Goal: Transaction & Acquisition: Purchase product/service

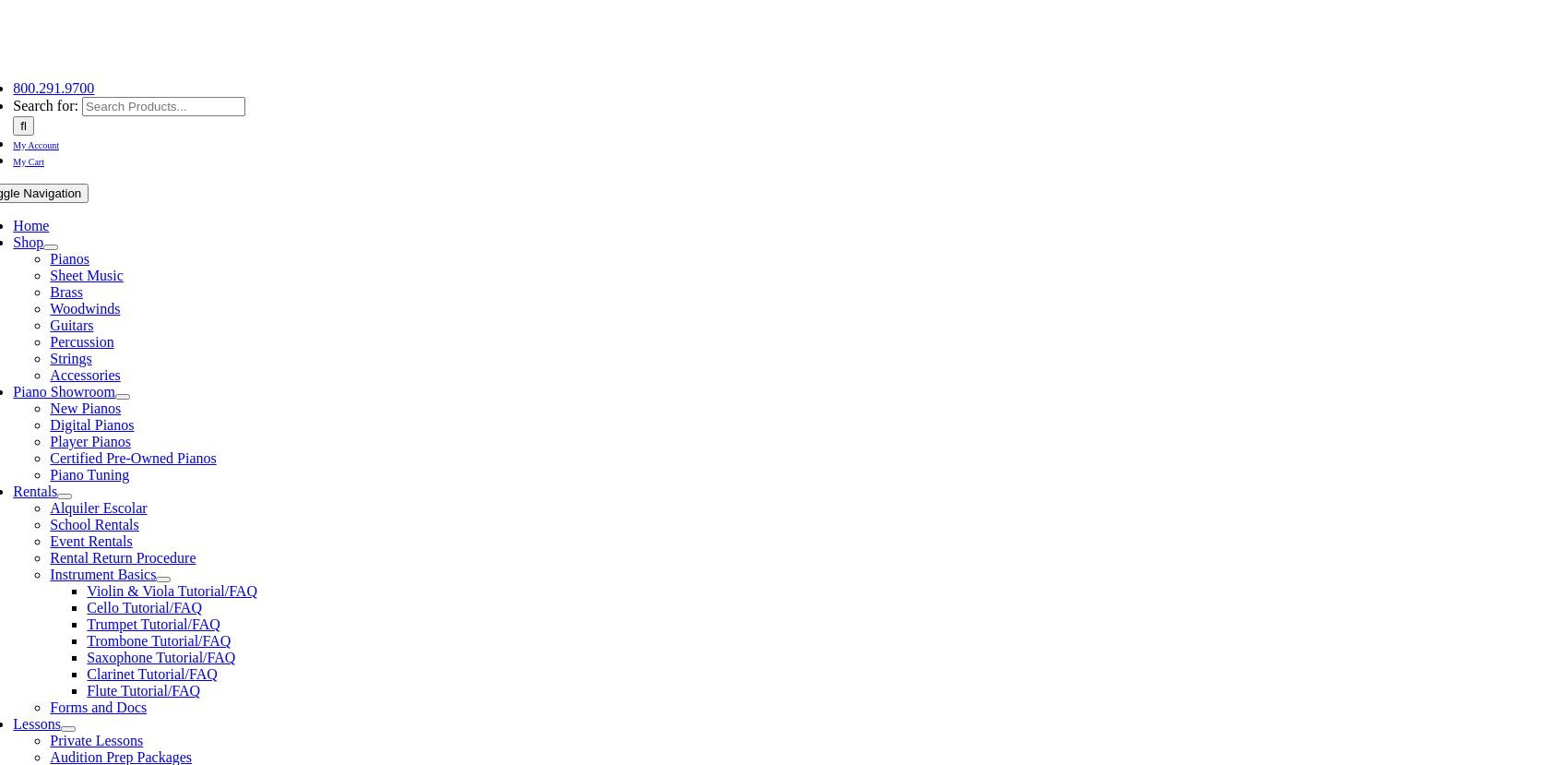
scroll to position [369, 0]
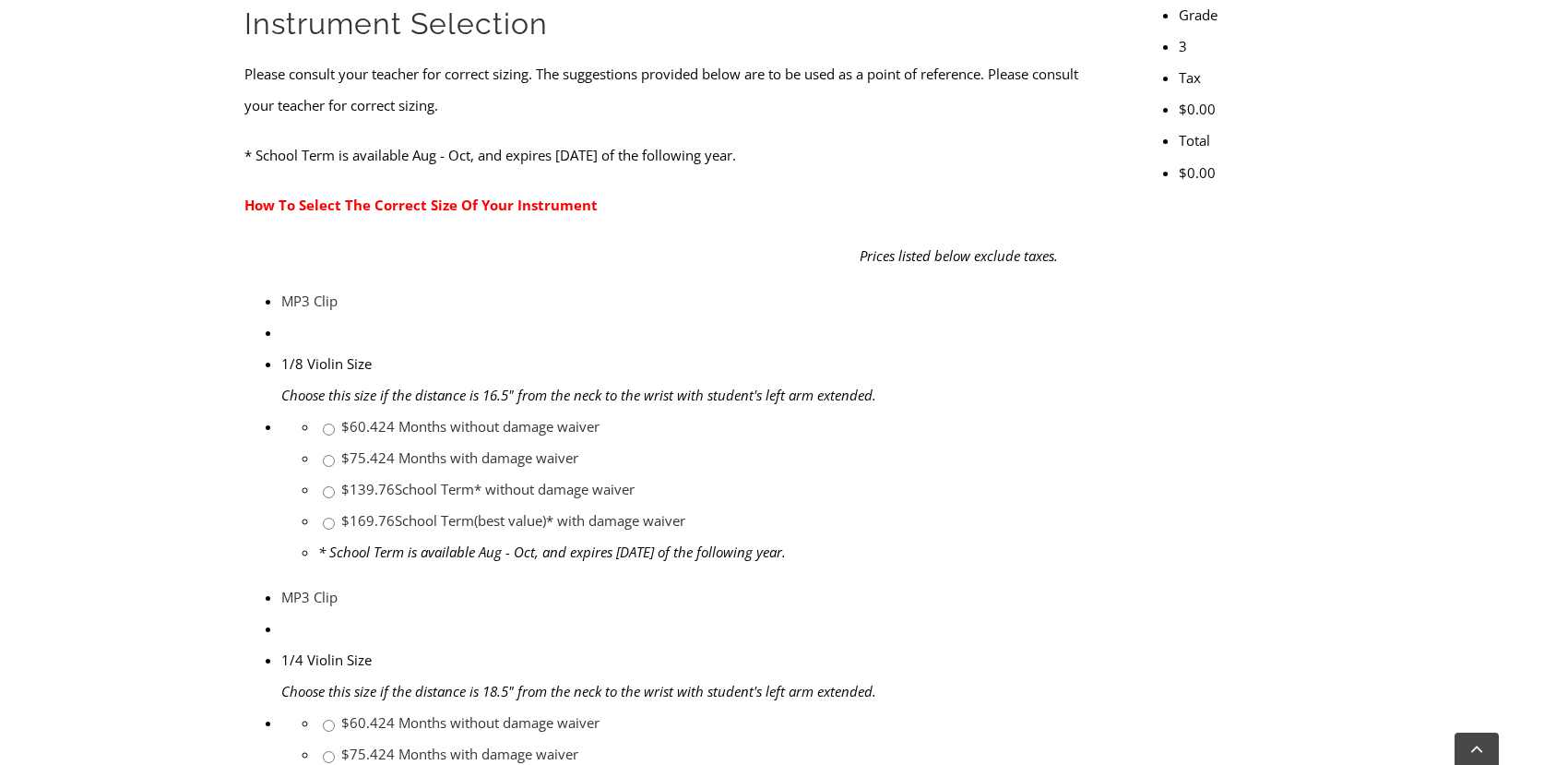
scroll to position [739, 0]
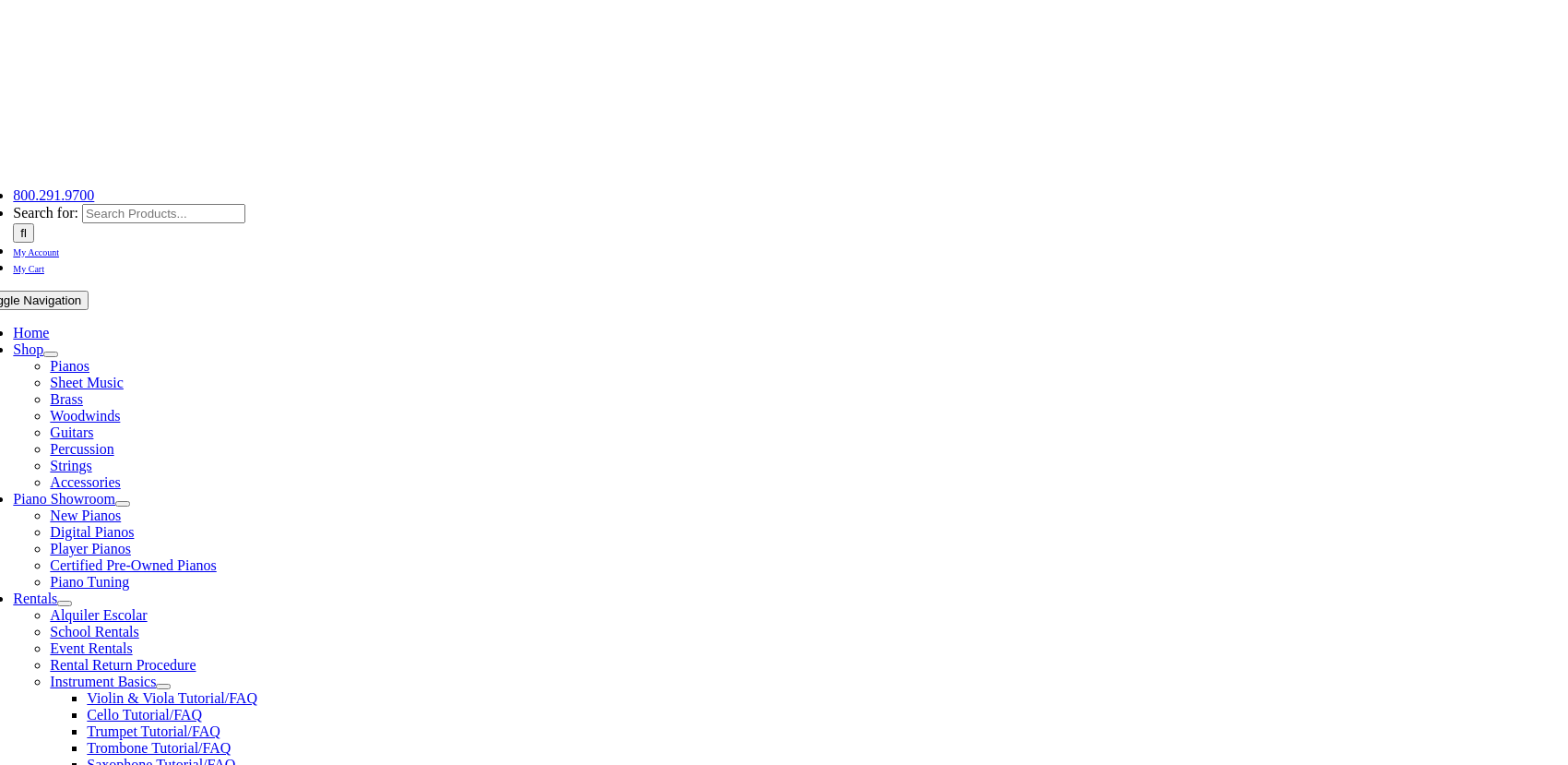
scroll to position [276, 0]
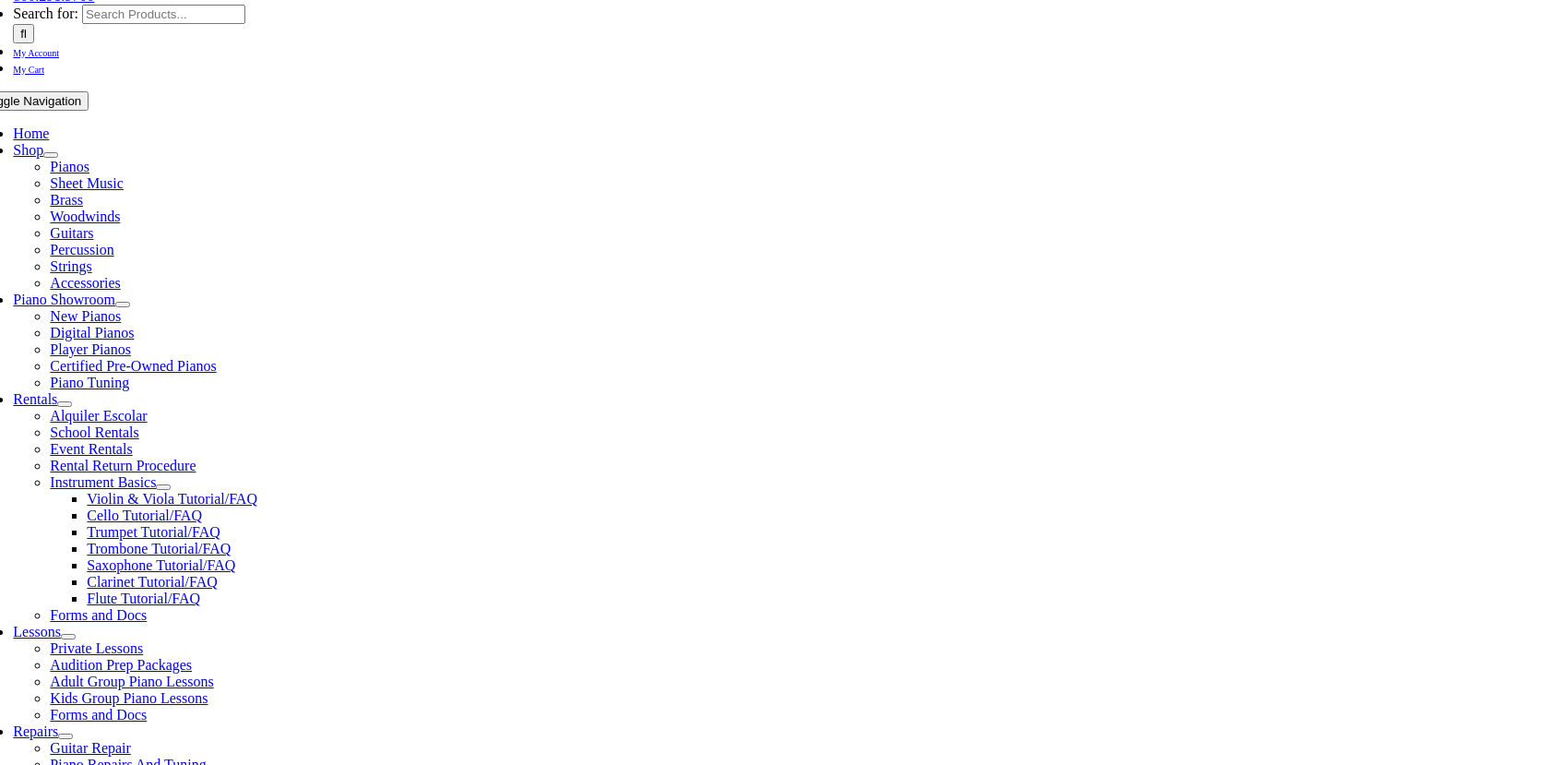
checkbox input"] "true"
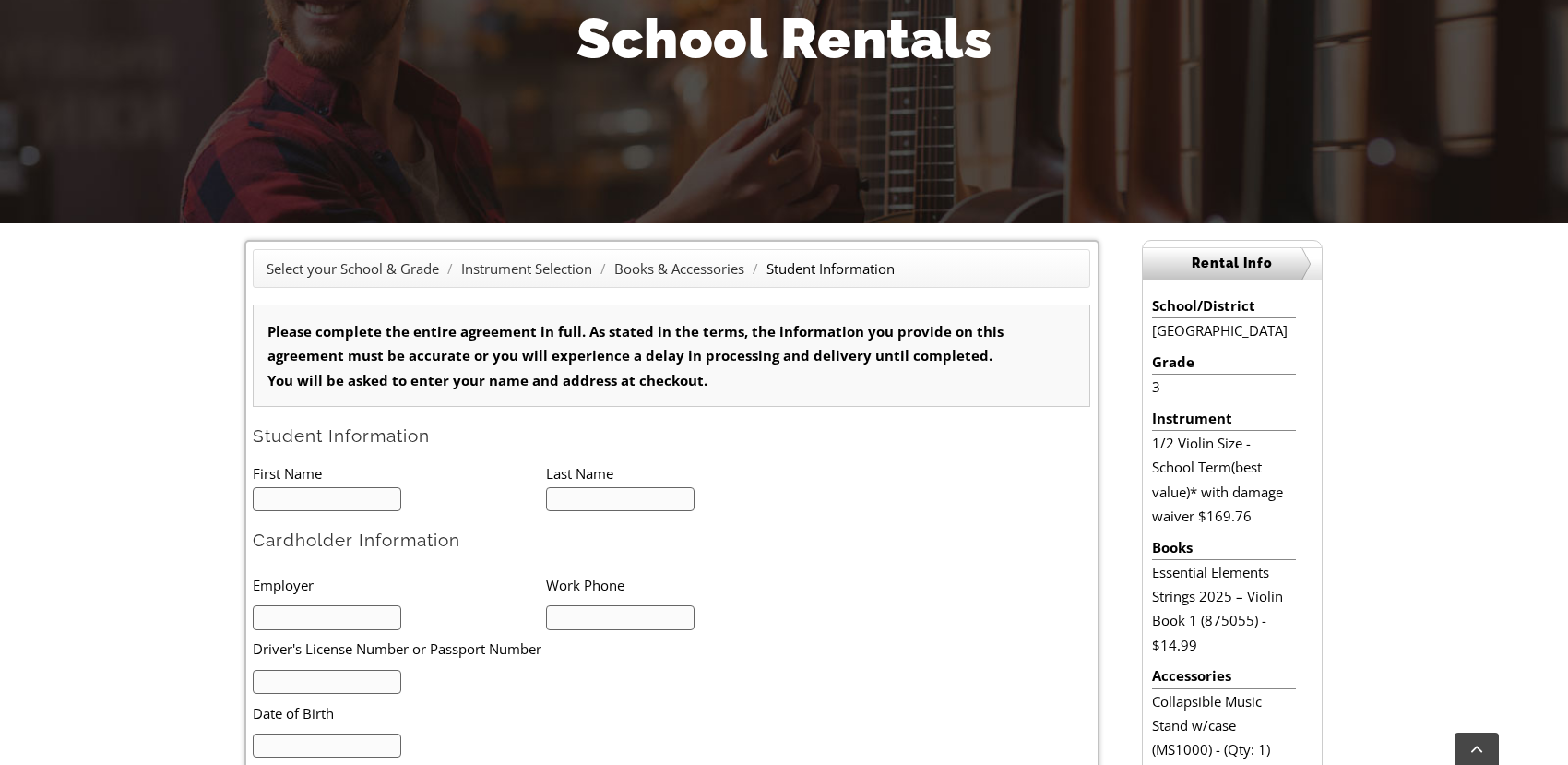
type input "1"
click at [356, 495] on input "text" at bounding box center [327, 500] width 149 height 25
type input "l"
type input "Lohgan"
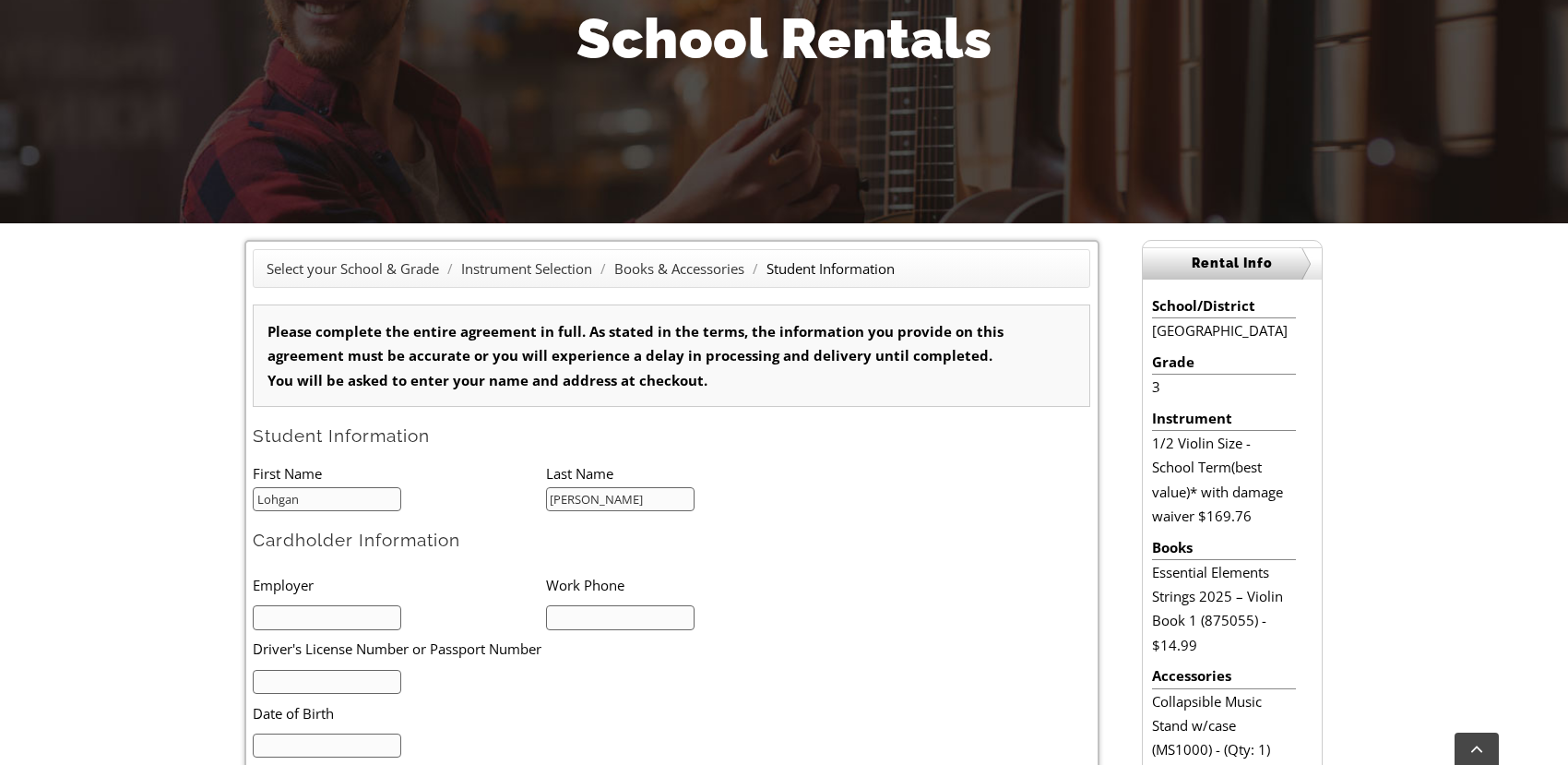
type input "[PERSON_NAME]"
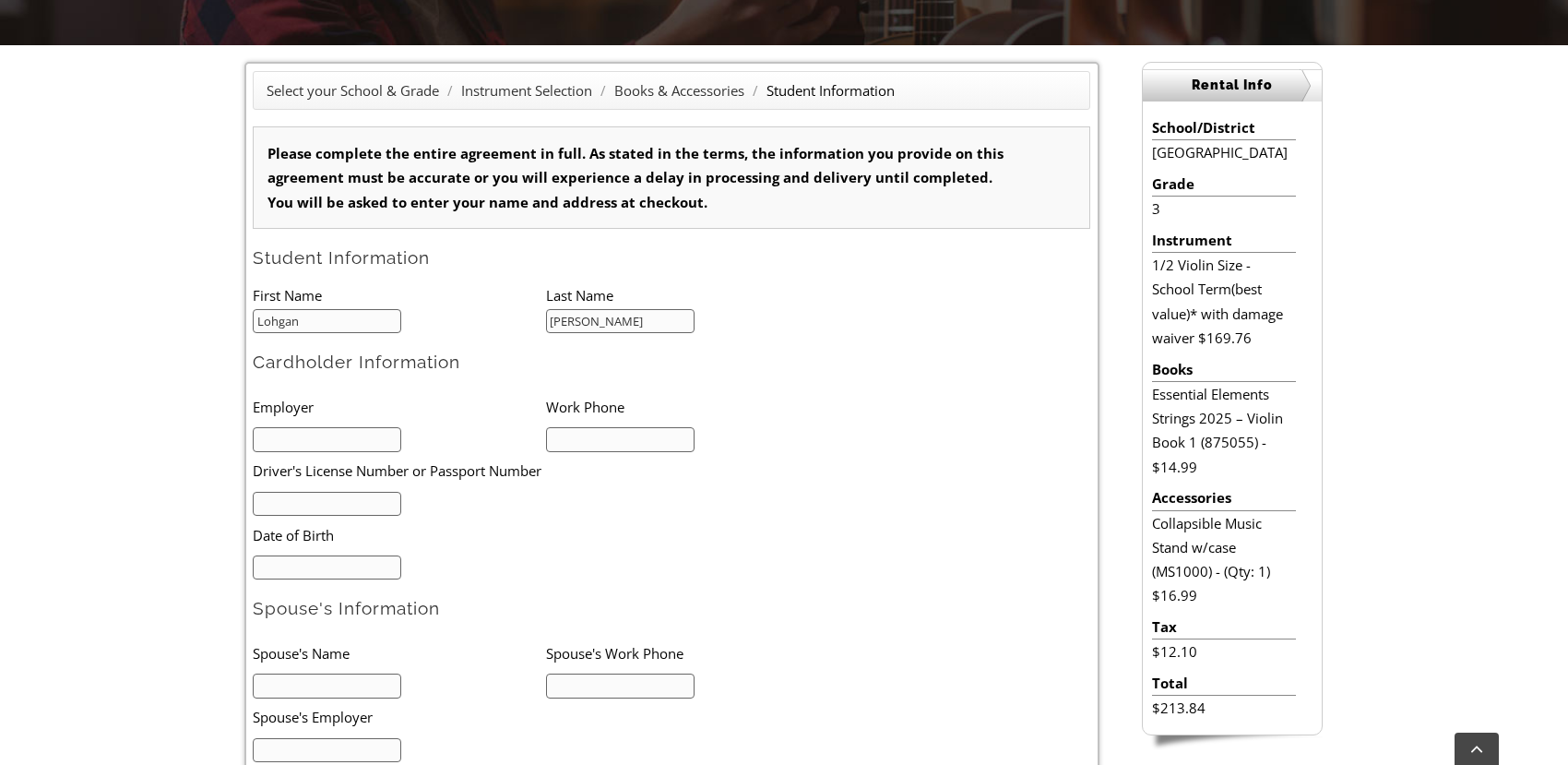
scroll to position [461, 0]
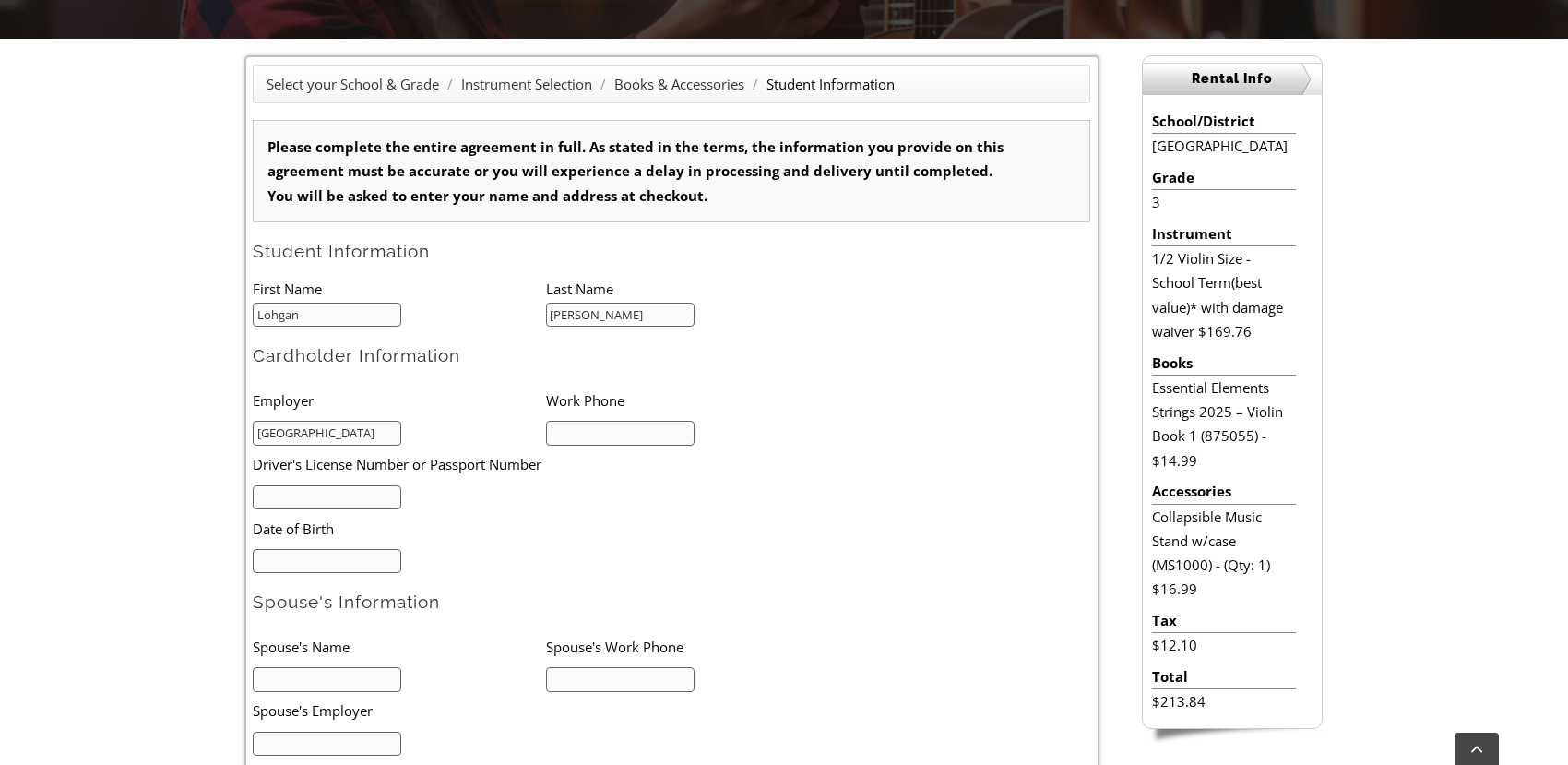
type input "Longwood Gardens"
type input "6103881058"
click at [316, 571] on input "mm/dd/yyyy" at bounding box center [327, 562] width 149 height 25
type input "10/10/1989"
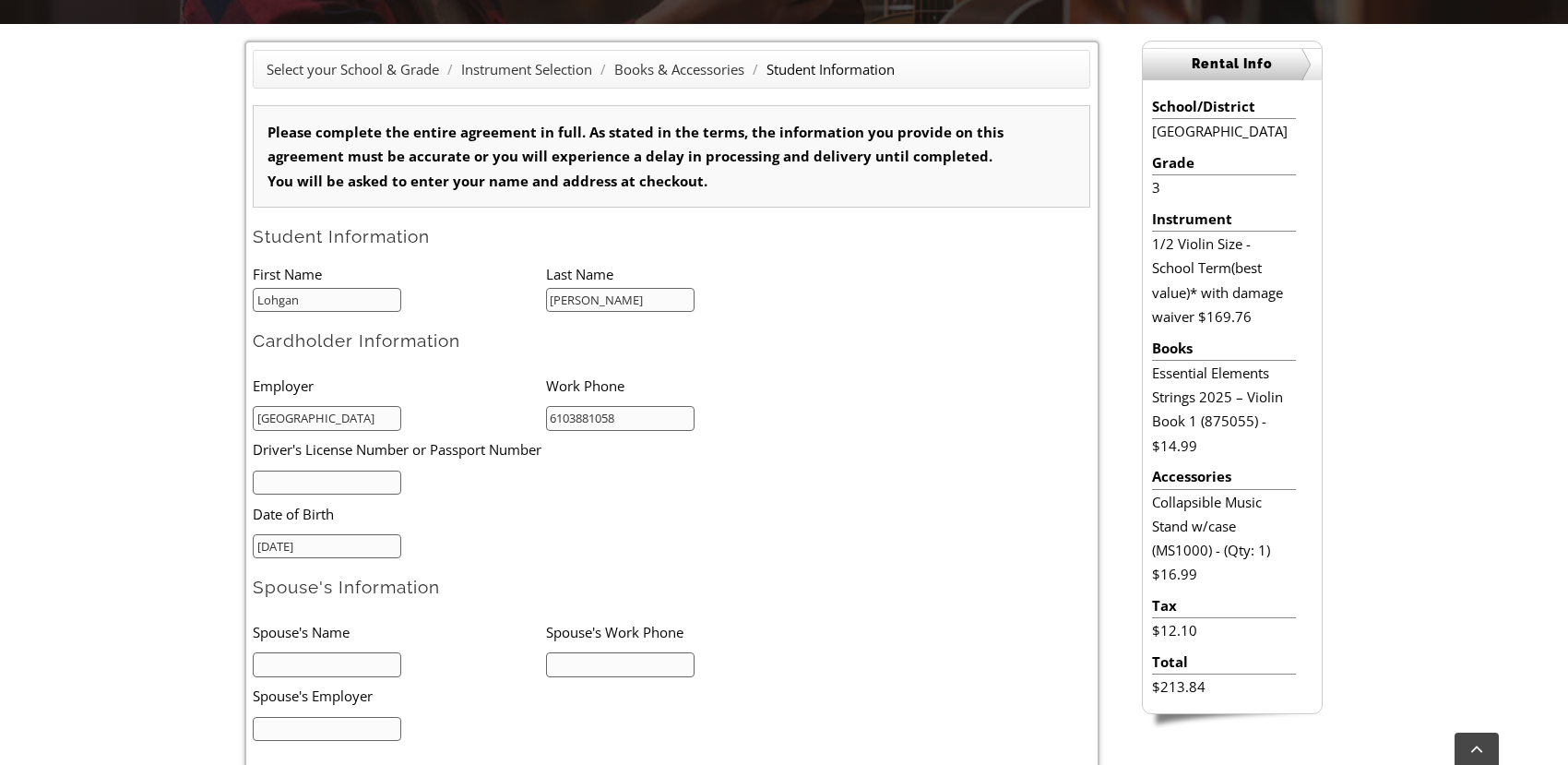
scroll to position [739, 0]
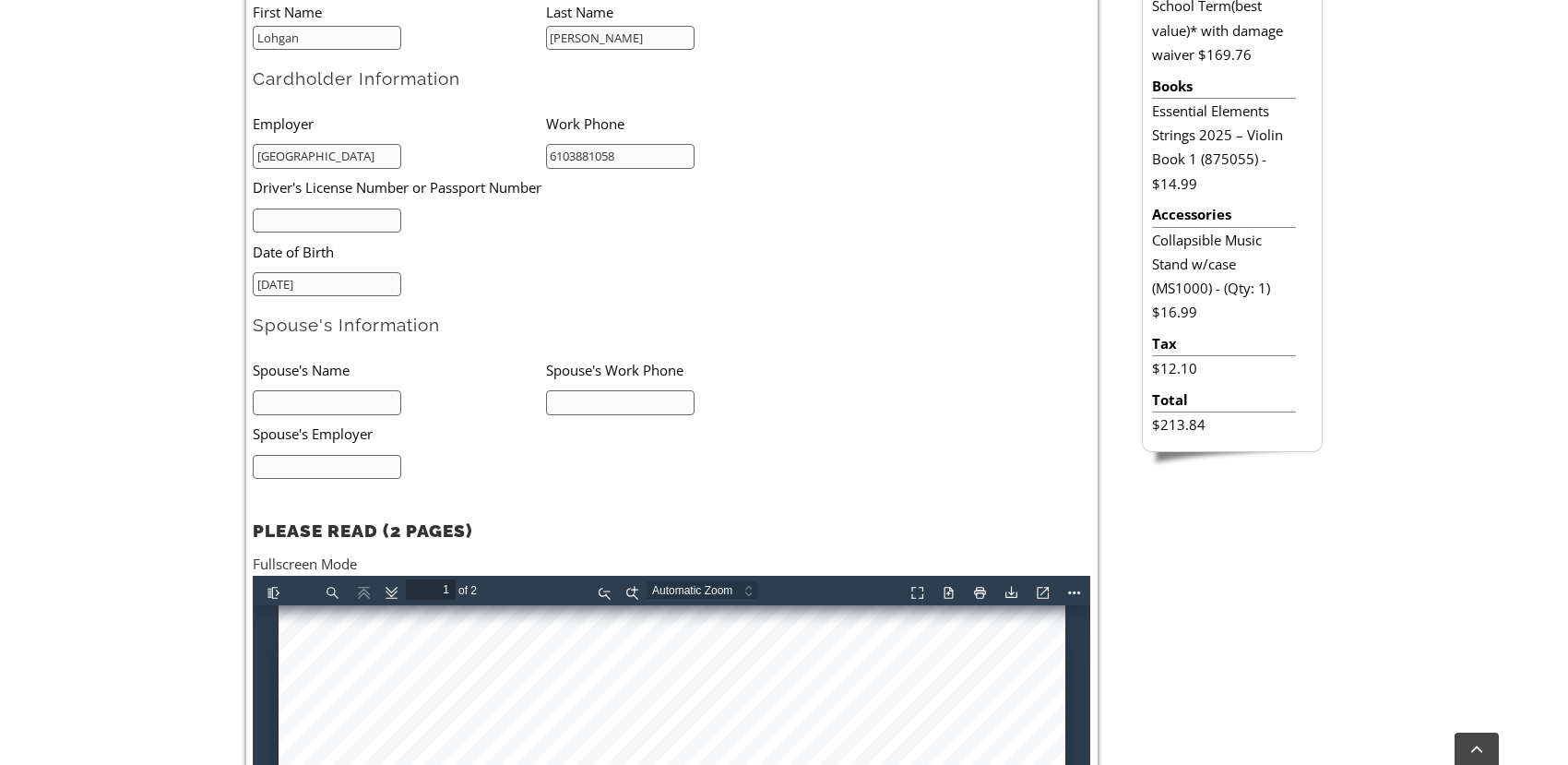
click at [369, 411] on input "text" at bounding box center [327, 403] width 149 height 25
click at [371, 407] on input "Glenn" at bounding box center [327, 403] width 149 height 25
type input "Glenn Bradley"
click at [341, 458] on input "text" at bounding box center [327, 467] width 149 height 25
type input "Kurita Water"
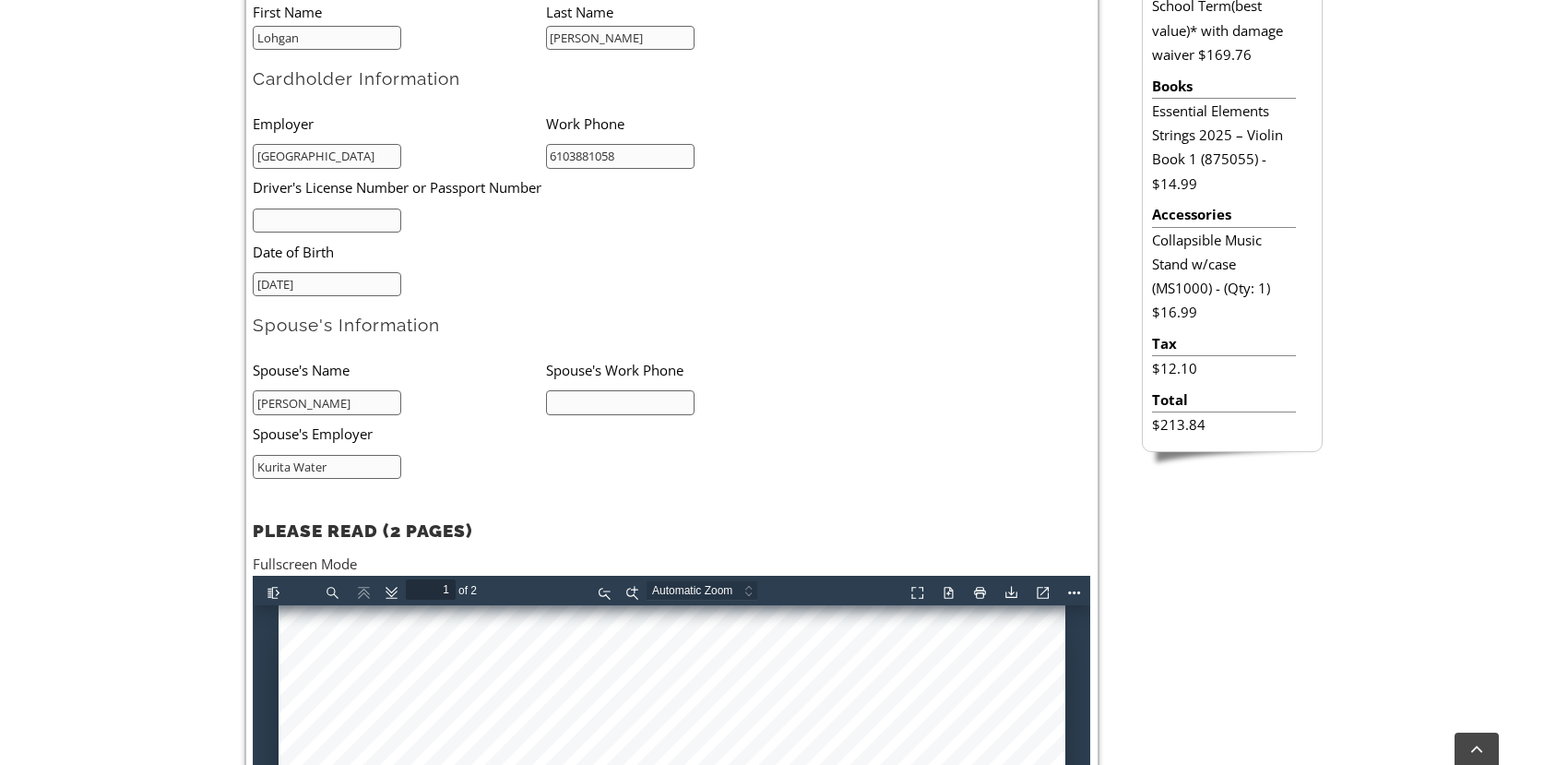
click at [570, 393] on input "text" at bounding box center [620, 403] width 149 height 25
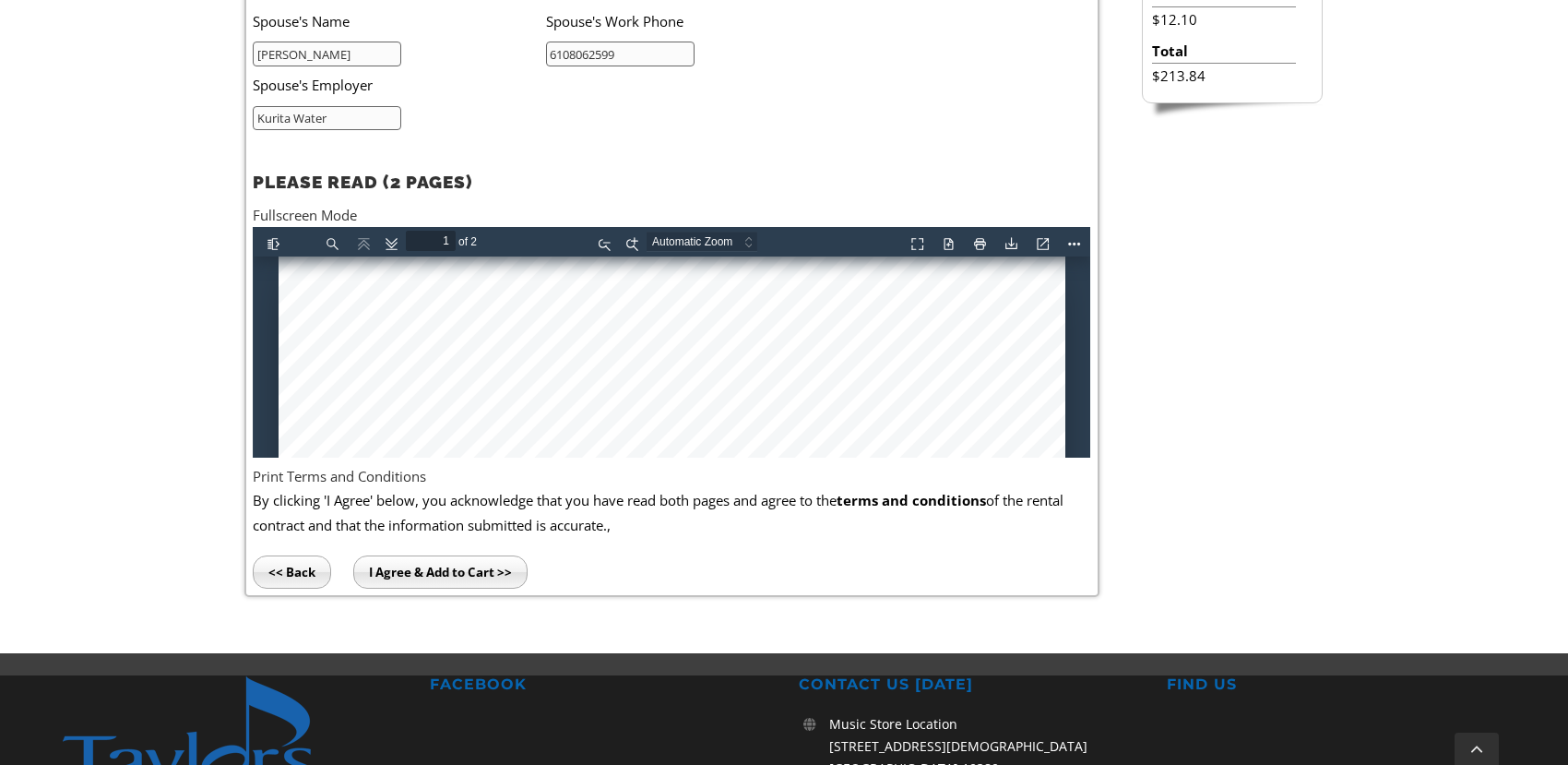
scroll to position [1108, 0]
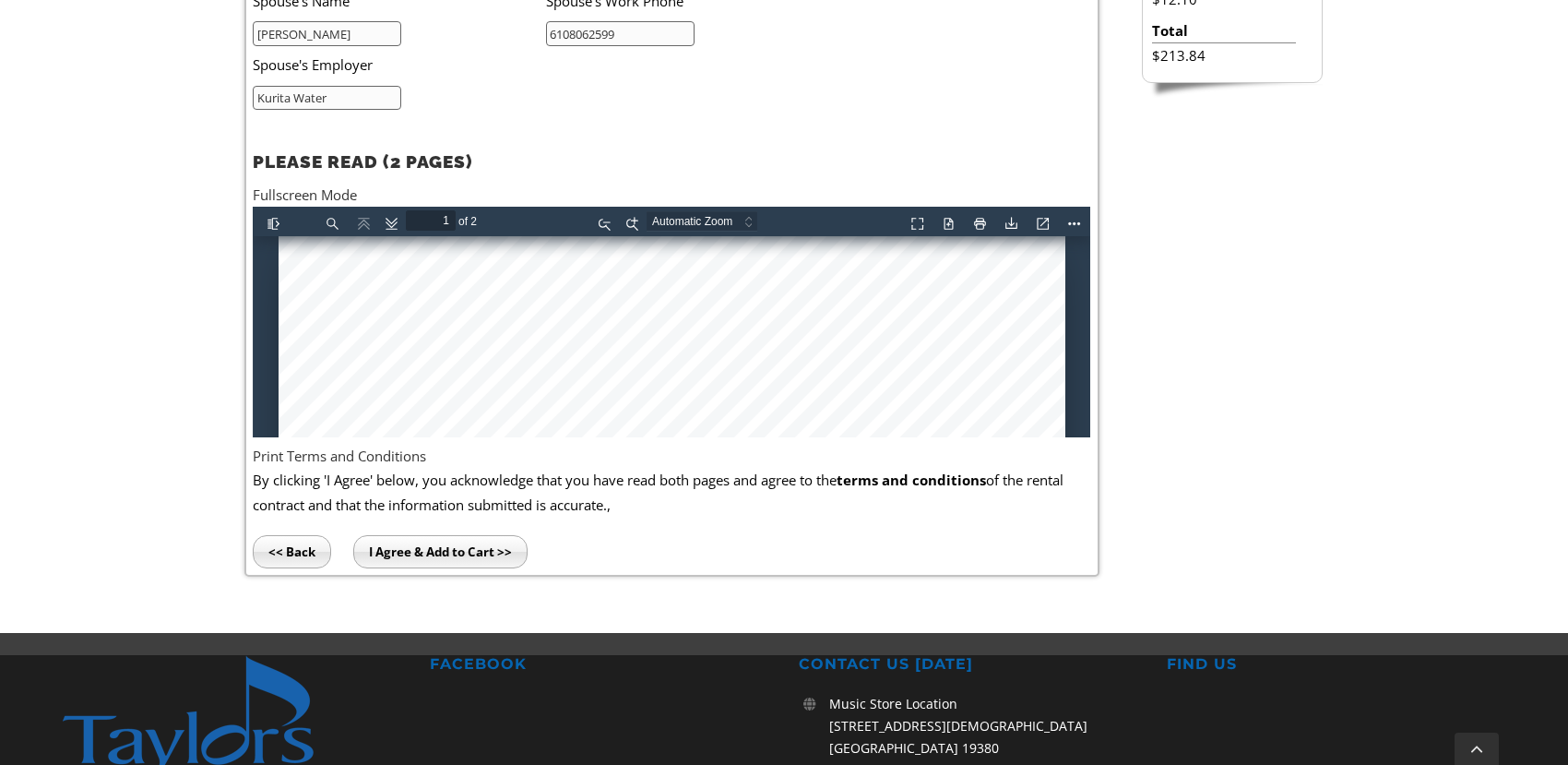
type input "6108062599"
click at [439, 552] on input "I Agree & Add to Cart >>" at bounding box center [440, 552] width 174 height 33
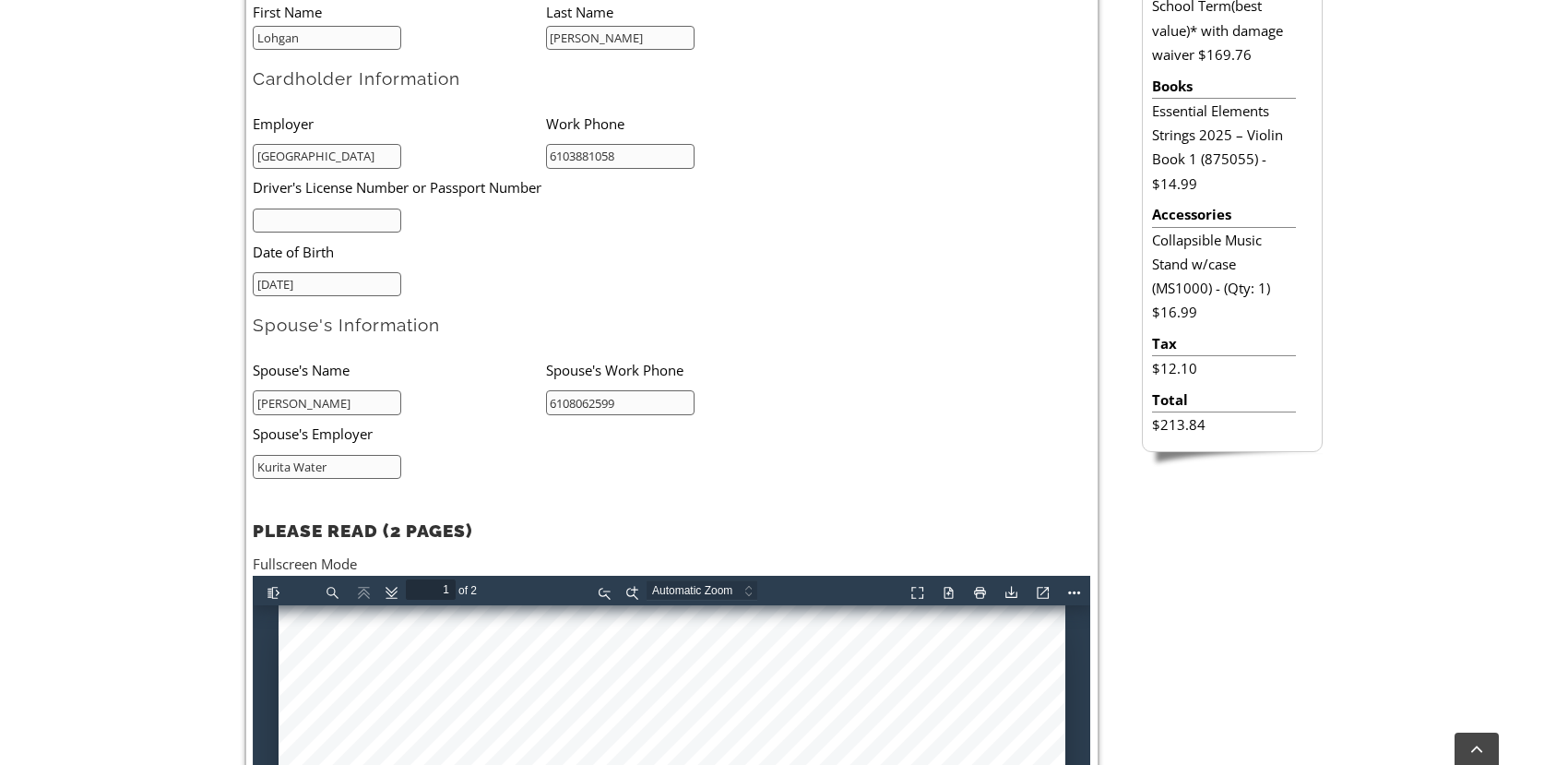
scroll to position [461, 0]
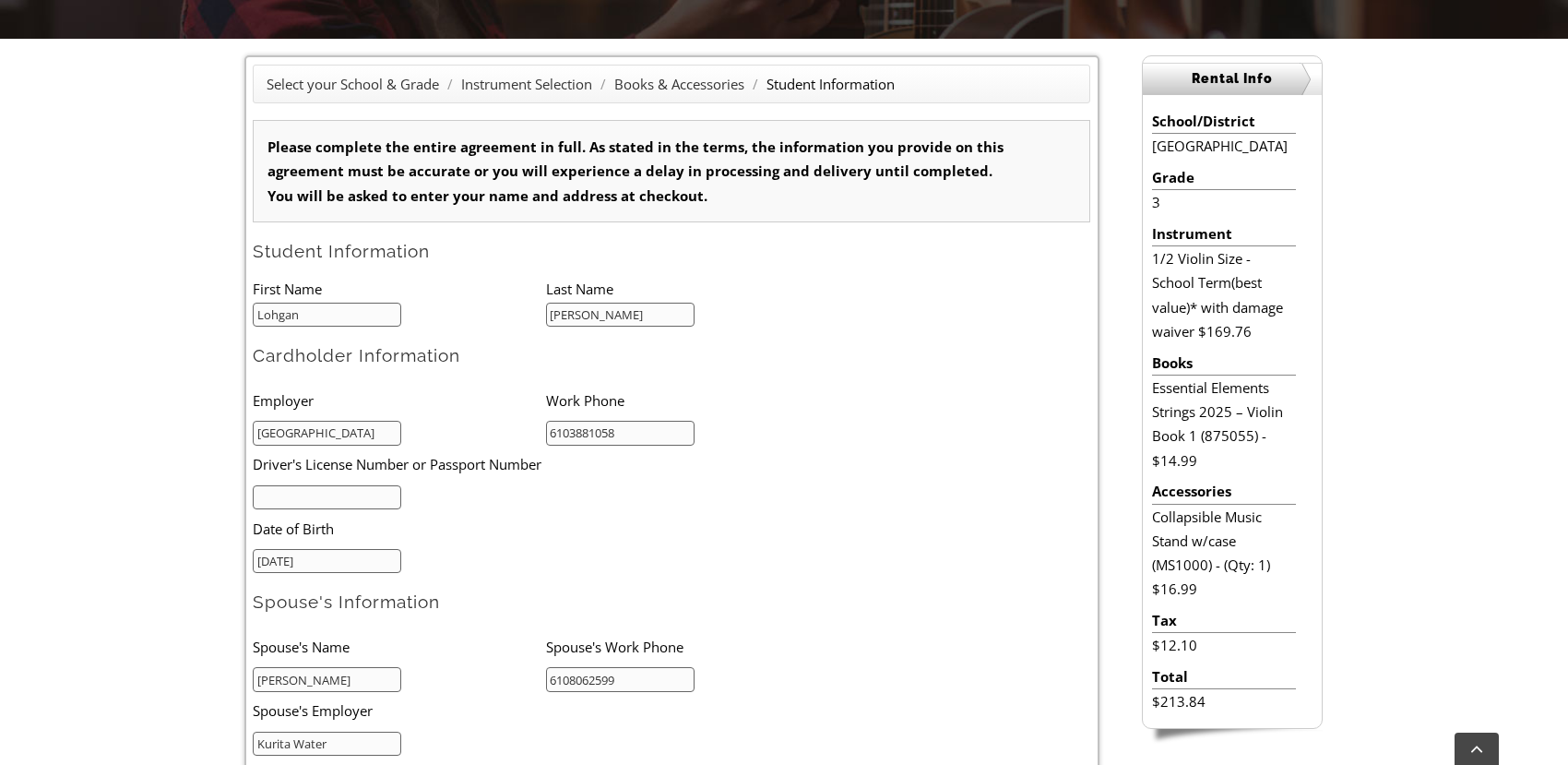
click at [339, 484] on li at bounding box center [400, 496] width 294 height 26
click at [344, 492] on input "text" at bounding box center [327, 498] width 149 height 25
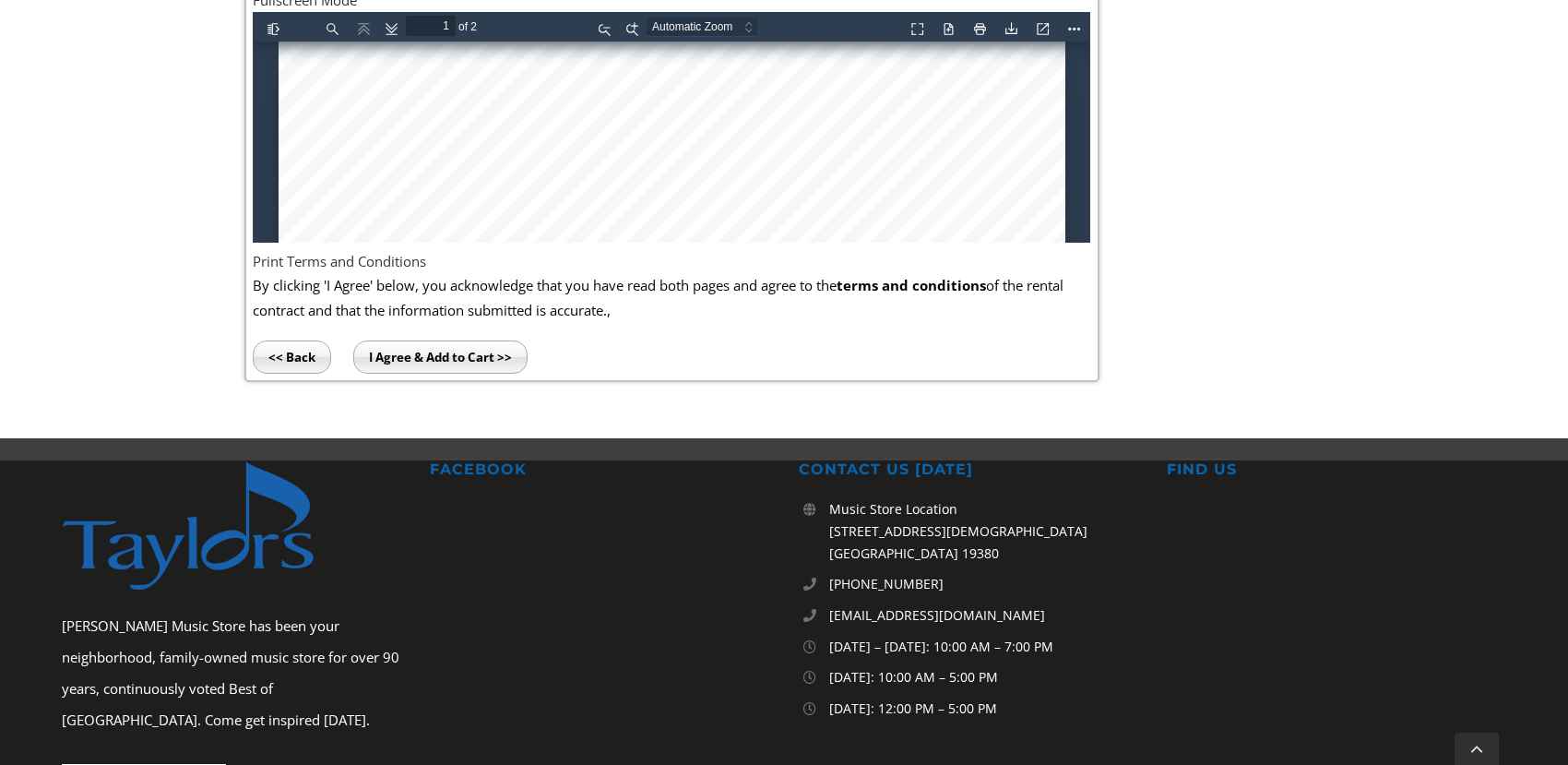
scroll to position [1476, 0]
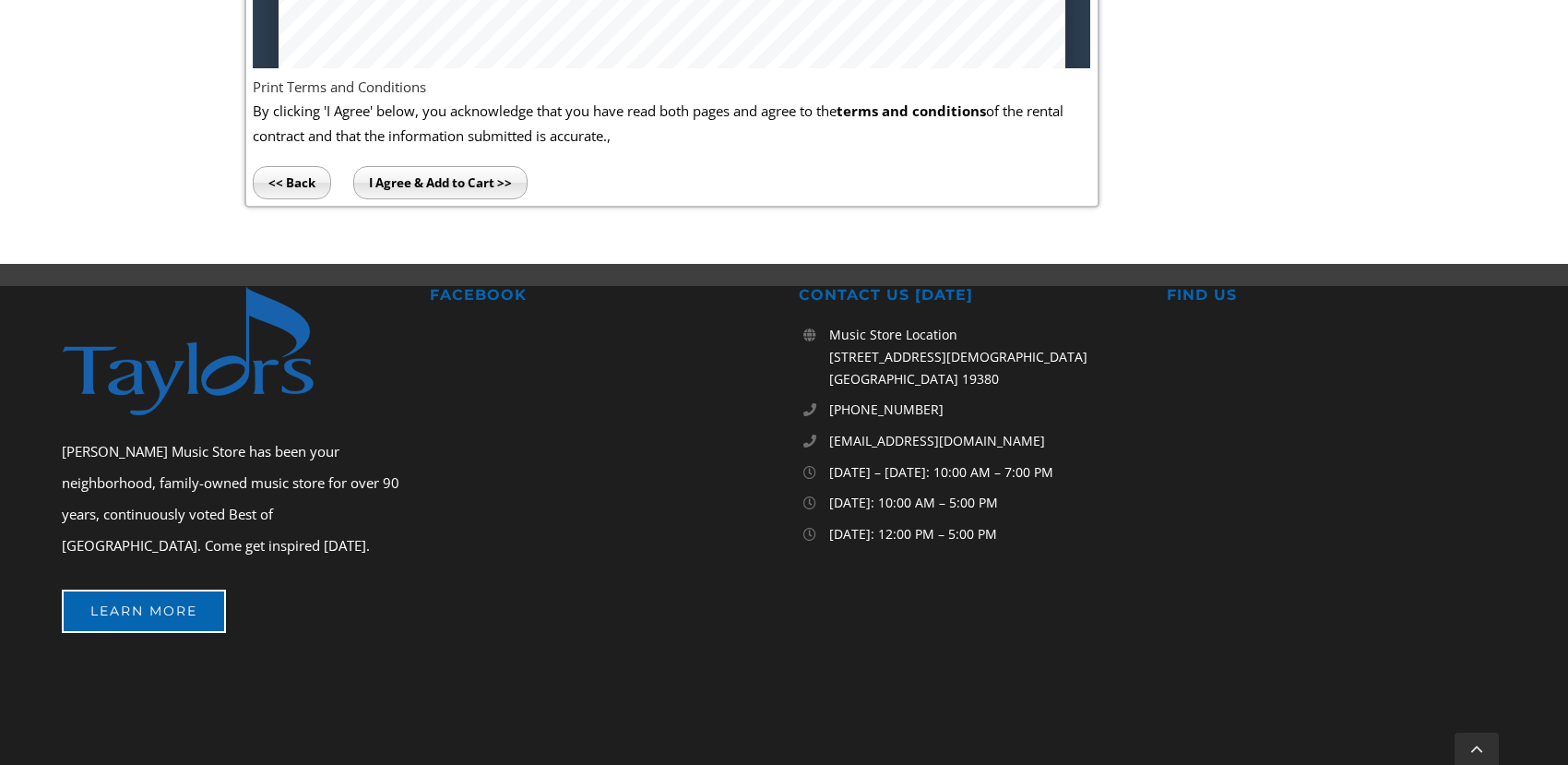
type input "28896630"
click at [418, 174] on input "I Agree & Add to Cart >>" at bounding box center [440, 183] width 174 height 33
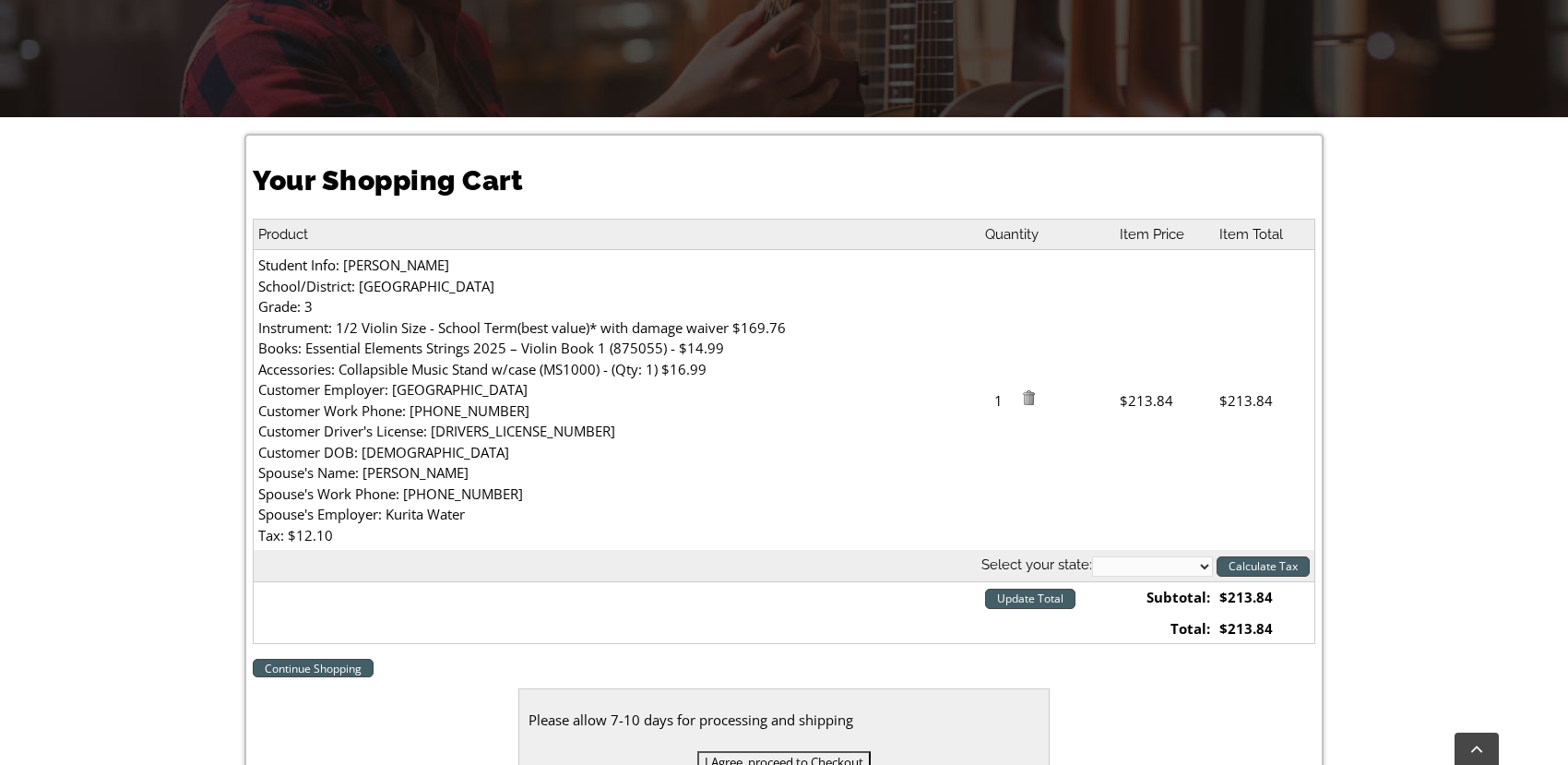
scroll to position [554, 0]
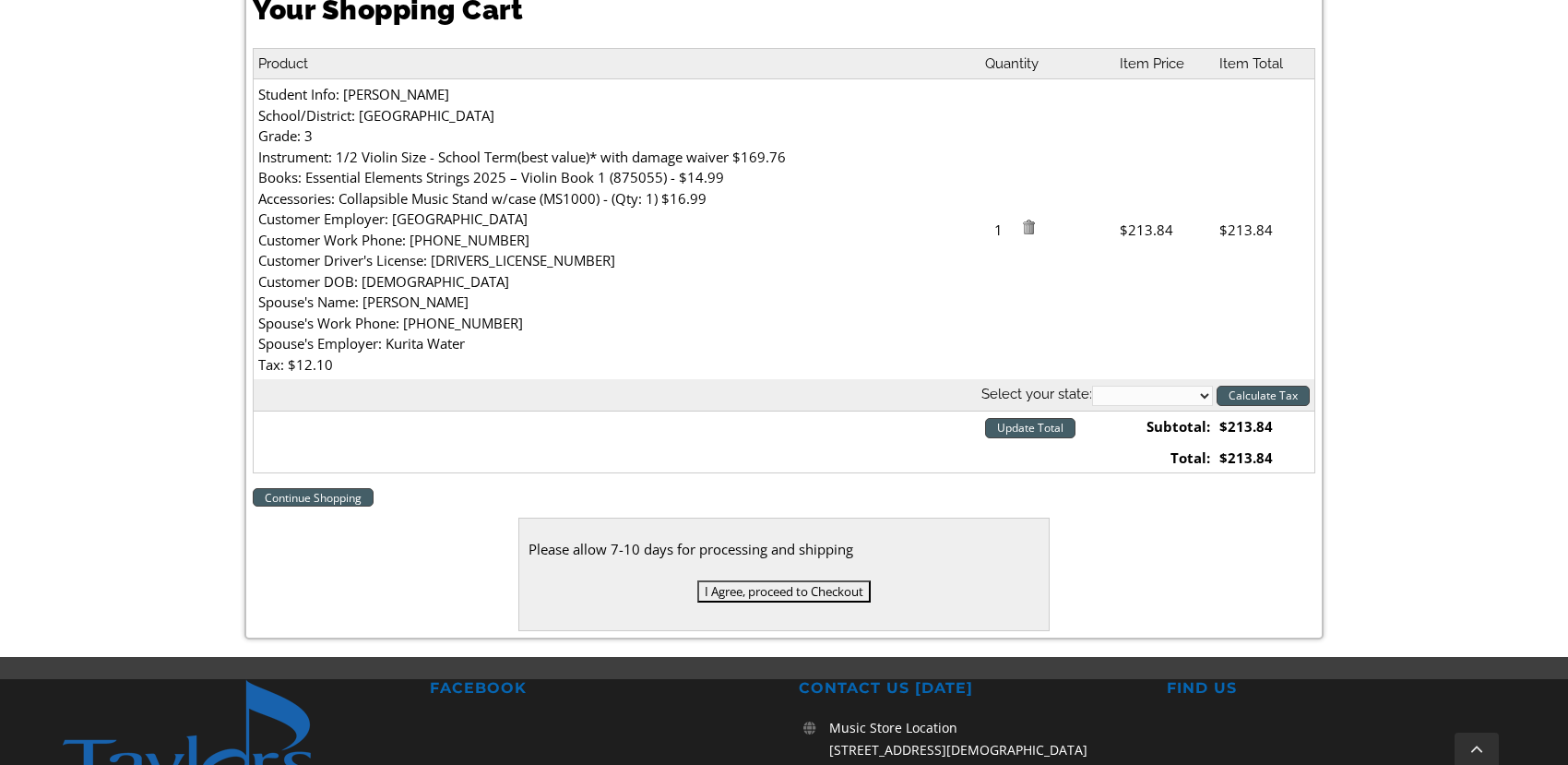
drag, startPoint x: 1166, startPoint y: 382, endPoint x: 1159, endPoint y: 388, distance: 9.2
click at [1166, 382] on th "Select your state: Alabama Alaska Arizona Arkansas California Colorado Connecti…" at bounding box center [784, 395] width 1060 height 31
click at [1163, 390] on select "Alabama Alaska Arizona Arkansas California Colorado Connecticut Delaware D. C. …" at bounding box center [1153, 395] width 121 height 20
select select "PA"
click at [1092, 385] on select "Alabama Alaska Arizona Arkansas California Colorado Connecticut Delaware D. C. …" at bounding box center [1153, 395] width 121 height 20
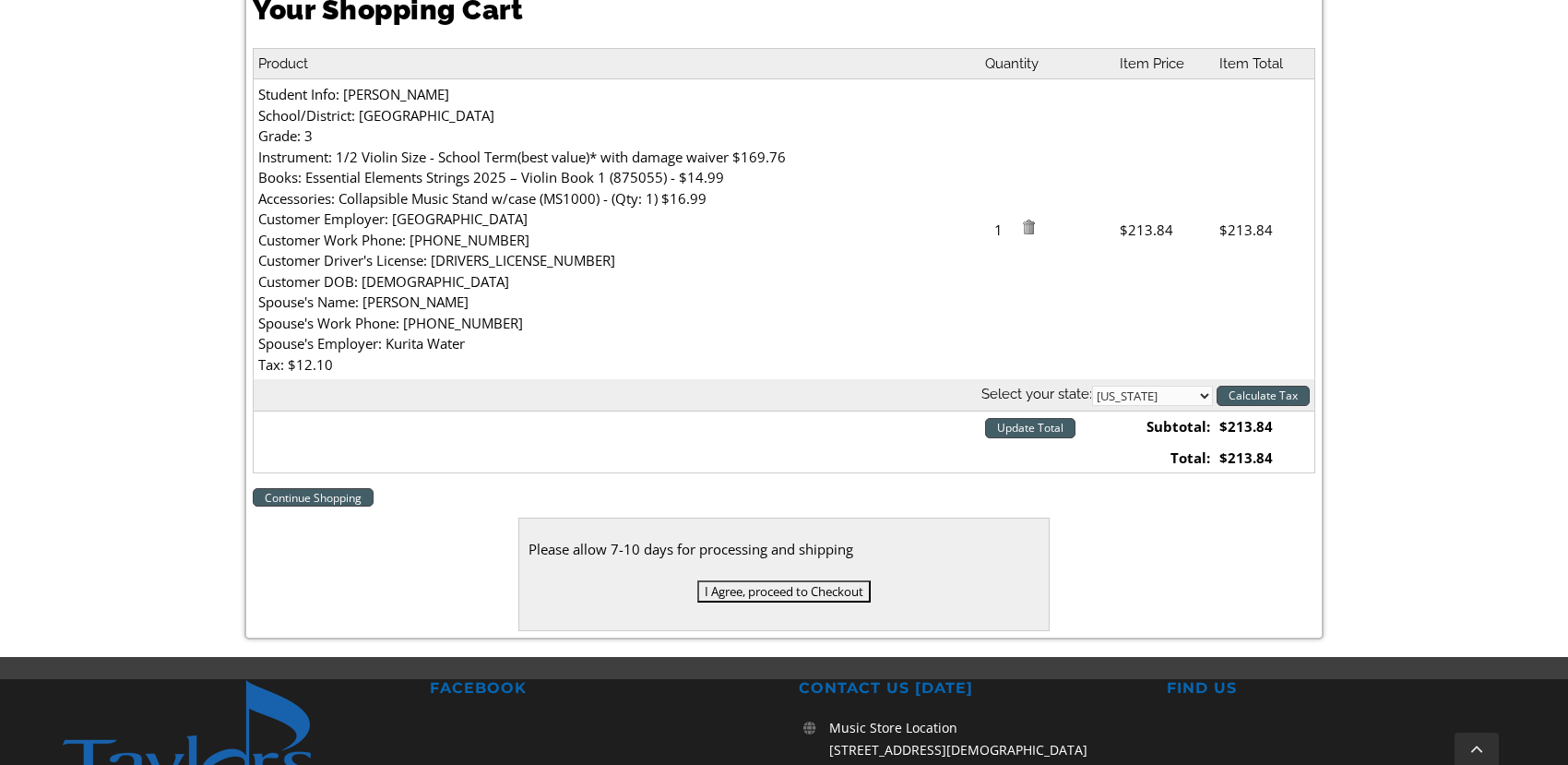
click at [1349, 417] on div "Your Shopping Cart Product Quantity Item Price Item Total Student Info: Lohgan …" at bounding box center [784, 301] width 1568 height 710
click at [1311, 400] on th "Select your state: Alabama Alaska Arizona Arkansas California Colorado Connecti…" at bounding box center [784, 395] width 1060 height 31
click at [1301, 400] on input "Calculate Tax" at bounding box center [1264, 395] width 93 height 20
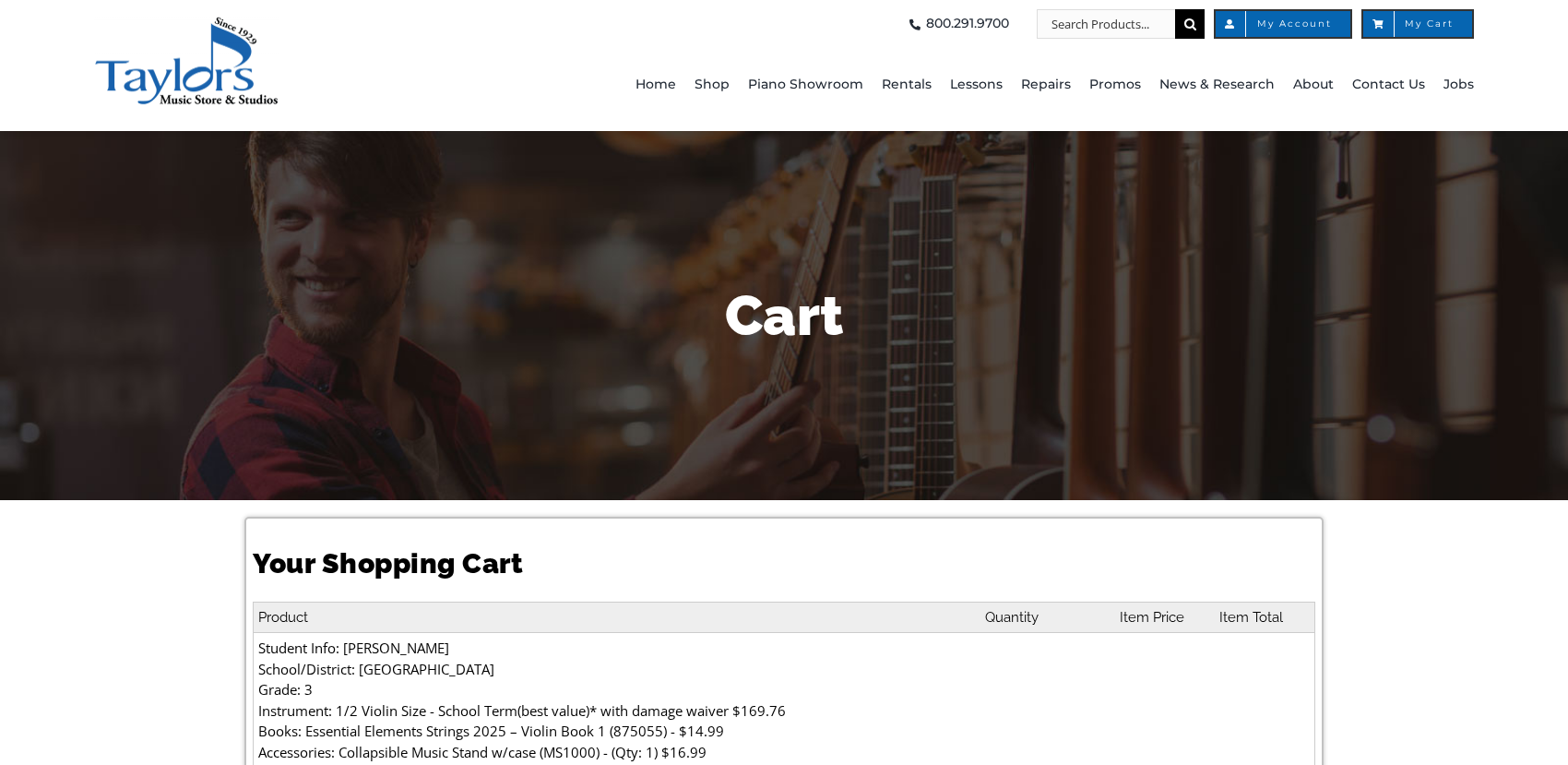
select select "PA"
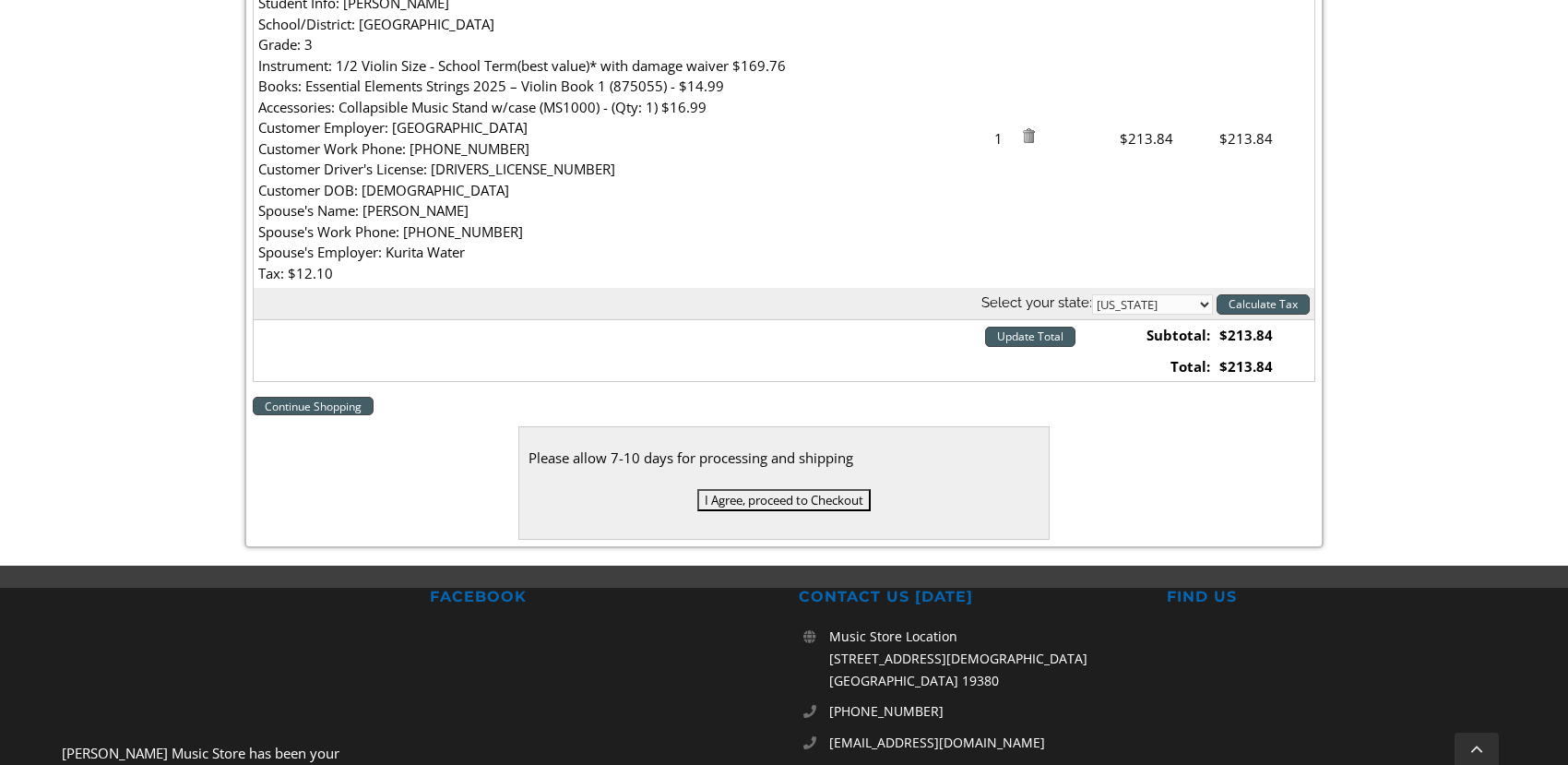
scroll to position [646, 0]
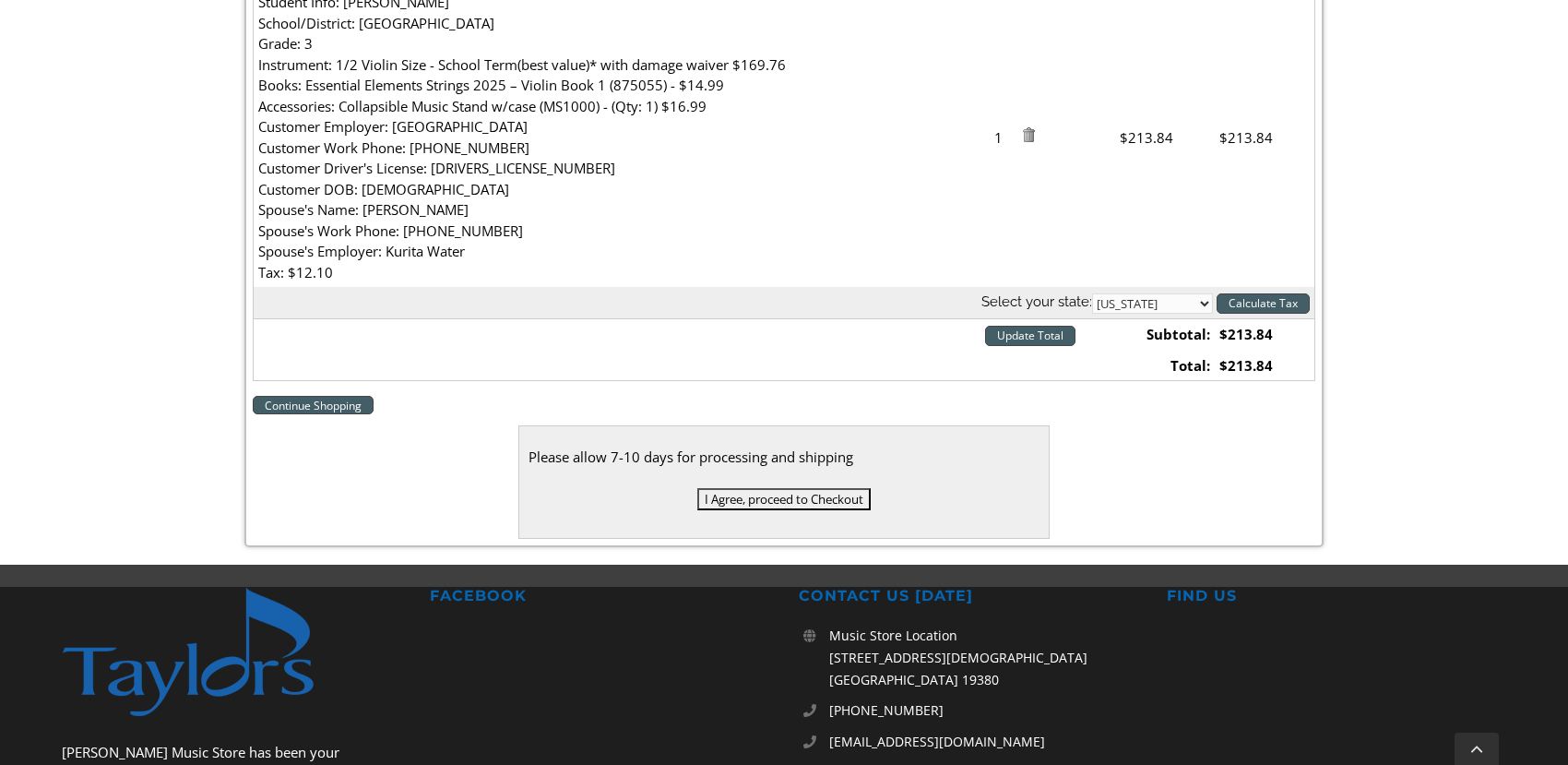
click at [1040, 339] on input "Update Total" at bounding box center [1030, 336] width 90 height 20
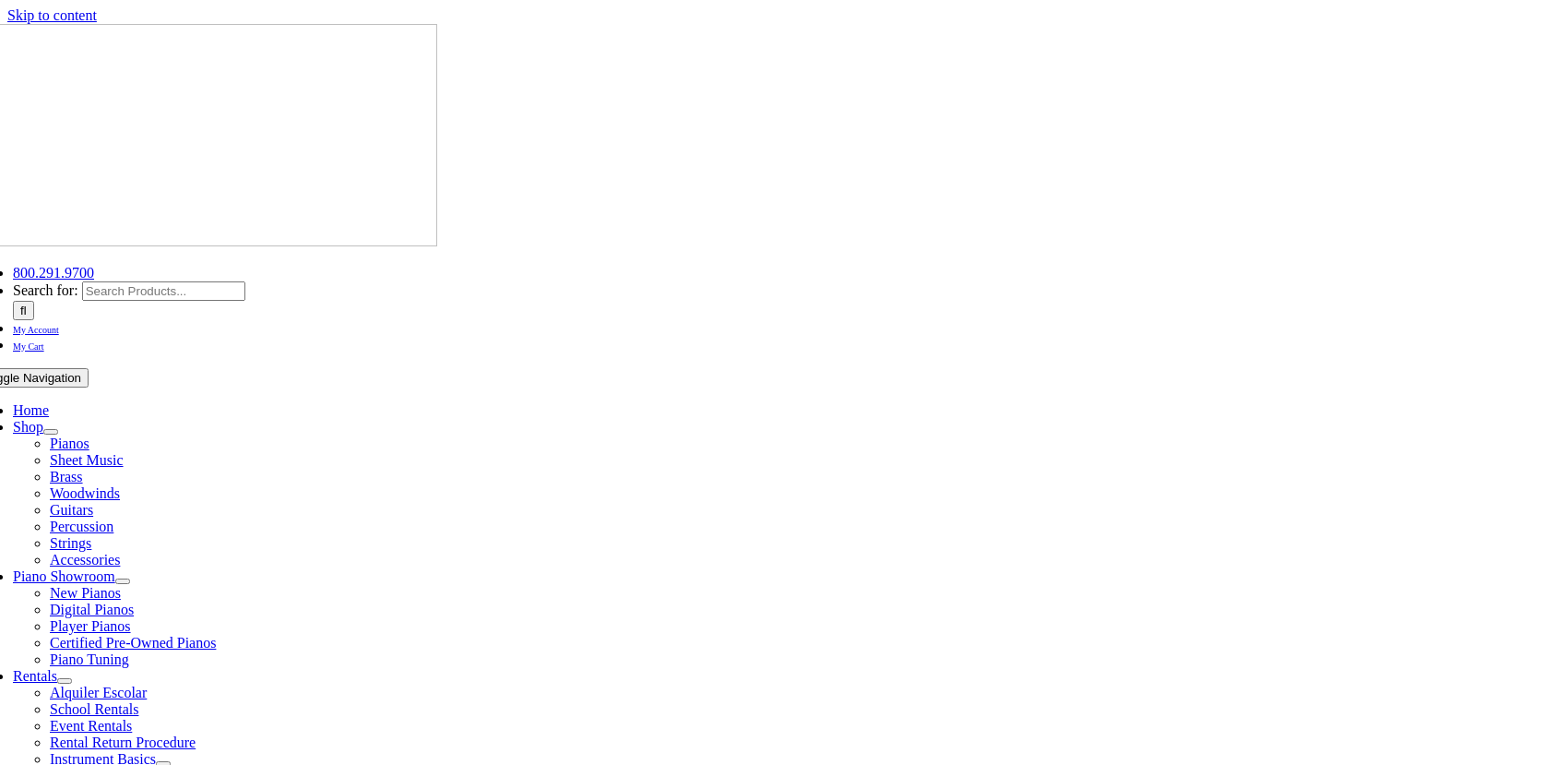
select select "PA"
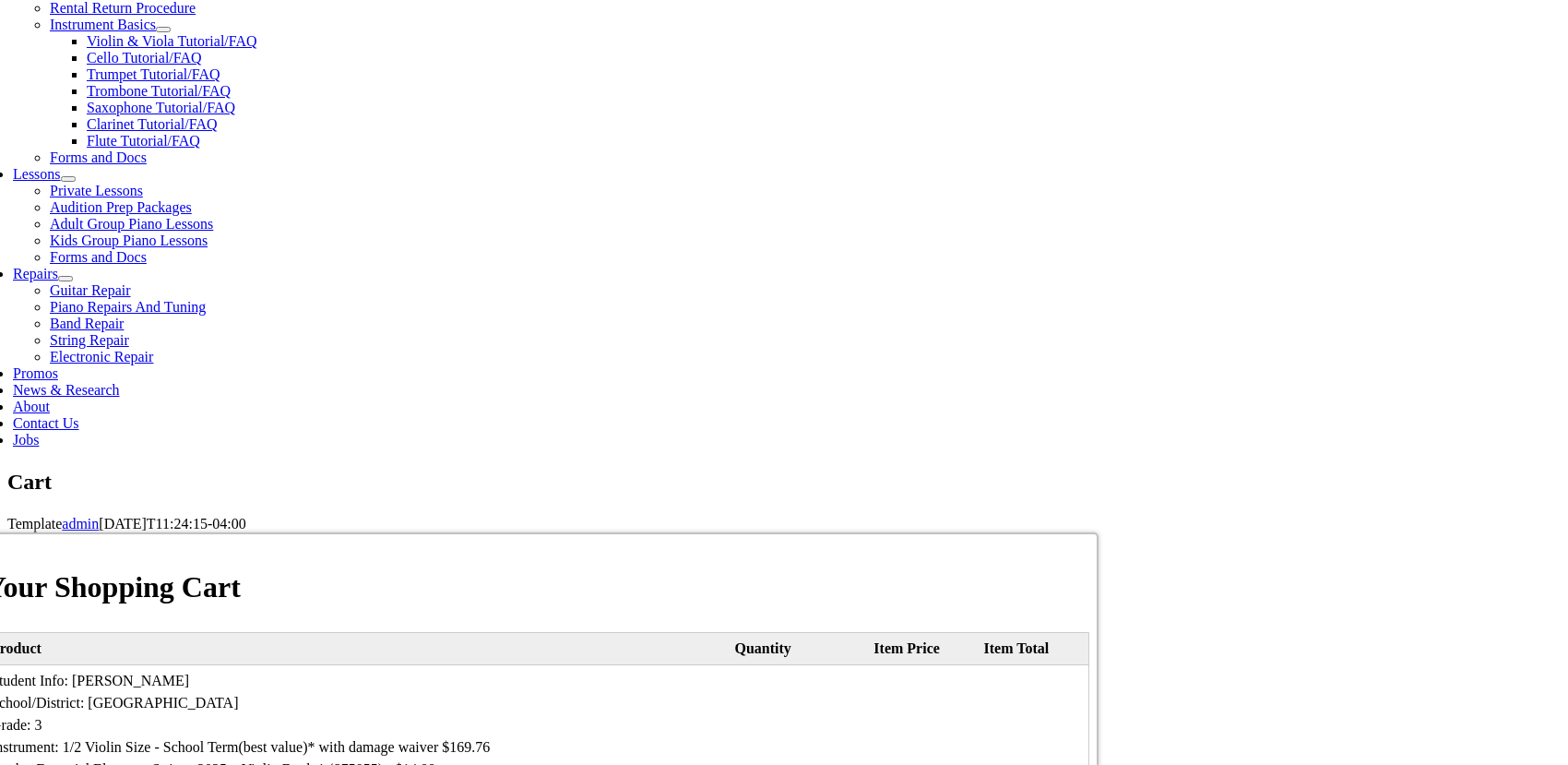
scroll to position [739, 0]
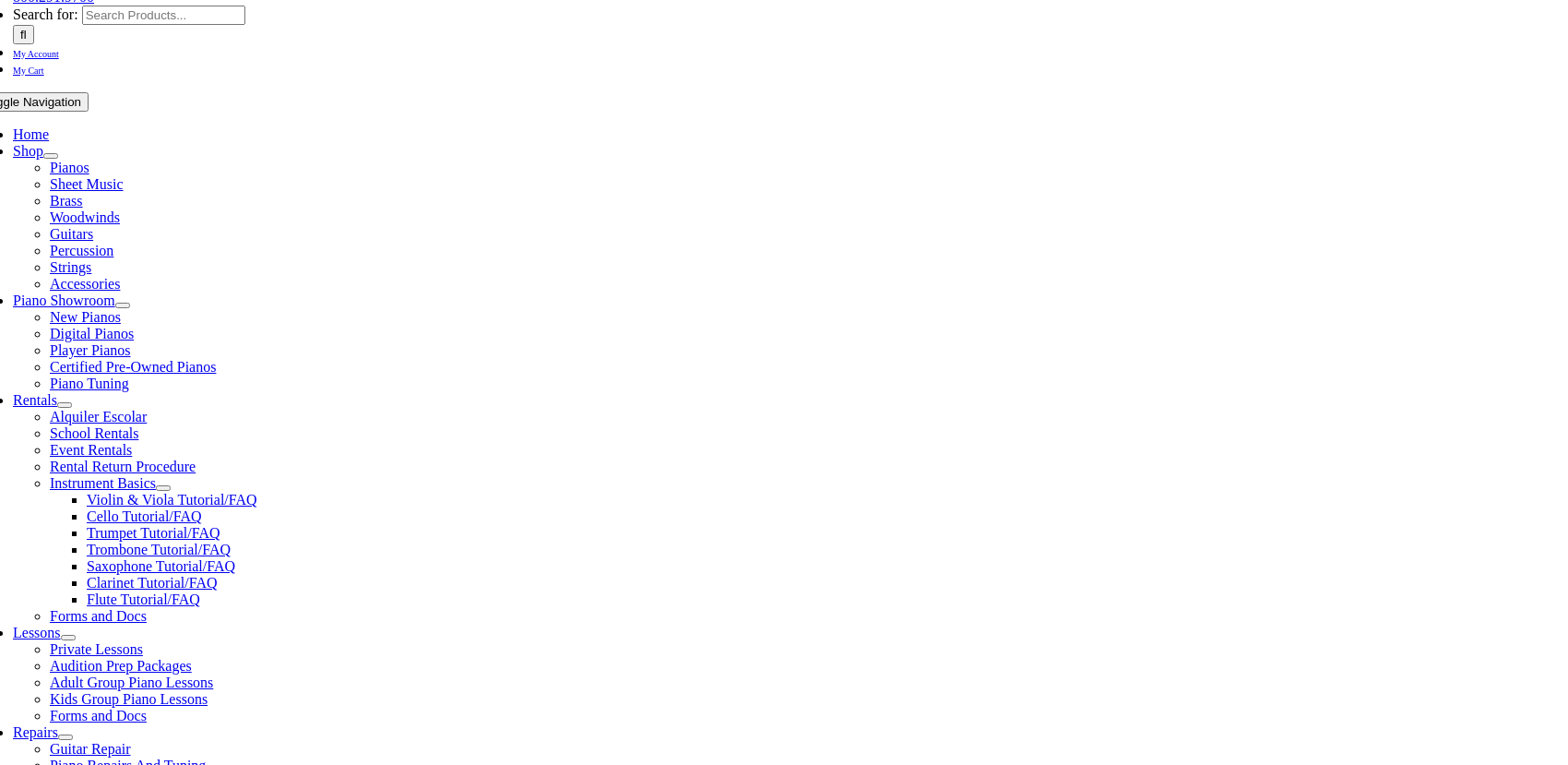
scroll to position [276, 0]
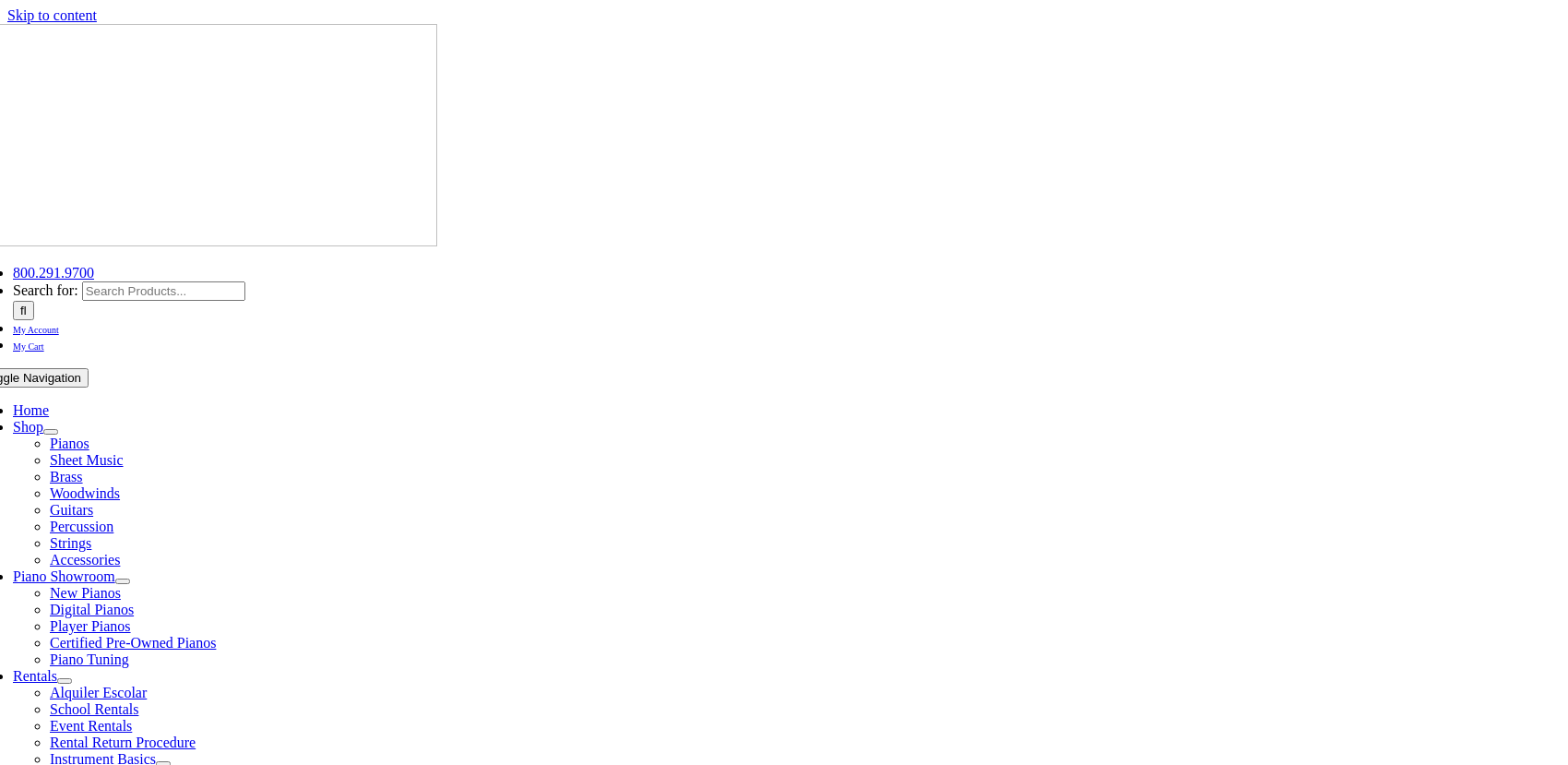
select select "PA"
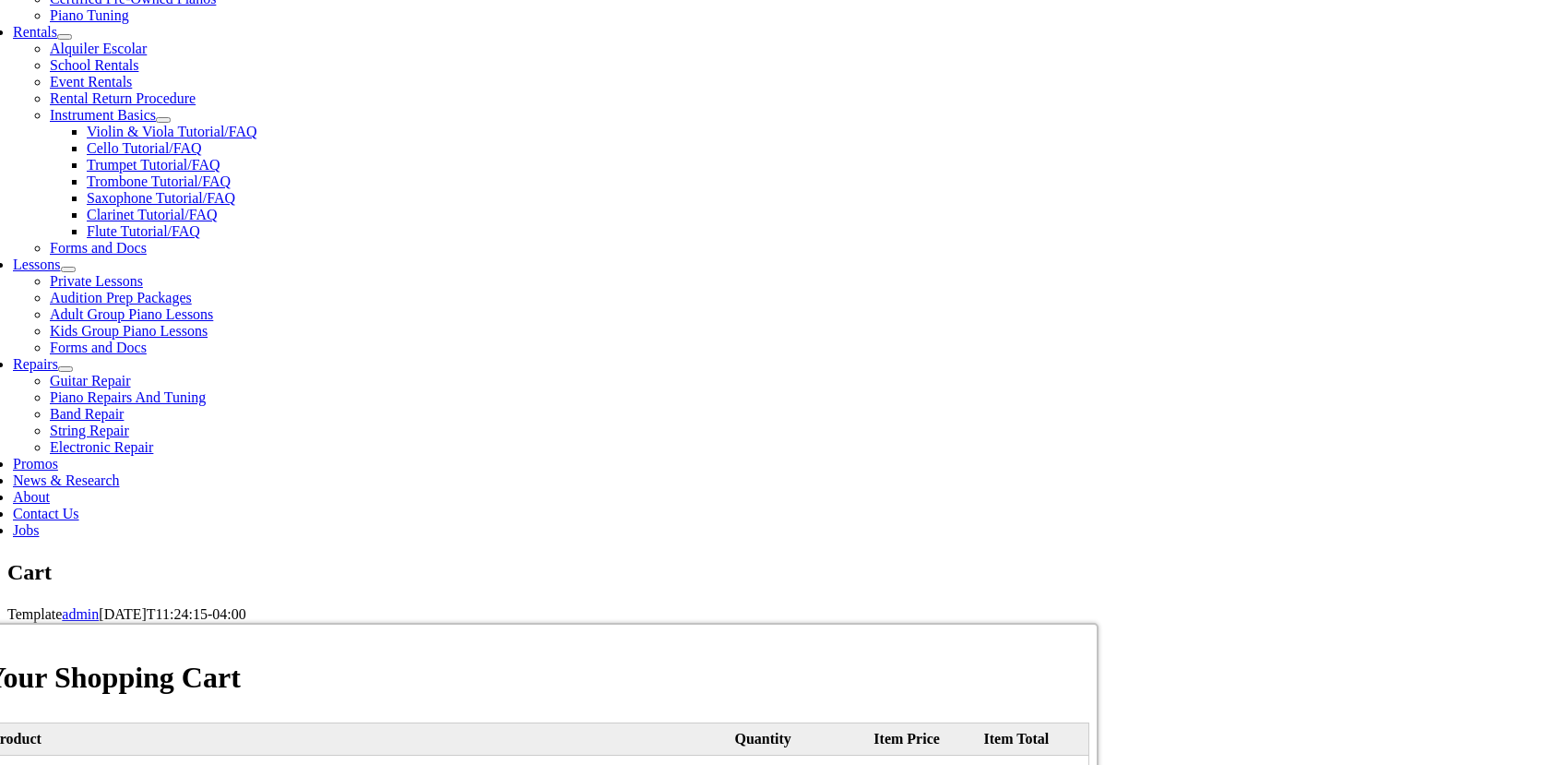
scroll to position [646, 0]
drag, startPoint x: 803, startPoint y: 504, endPoint x: 926, endPoint y: 504, distance: 123.0
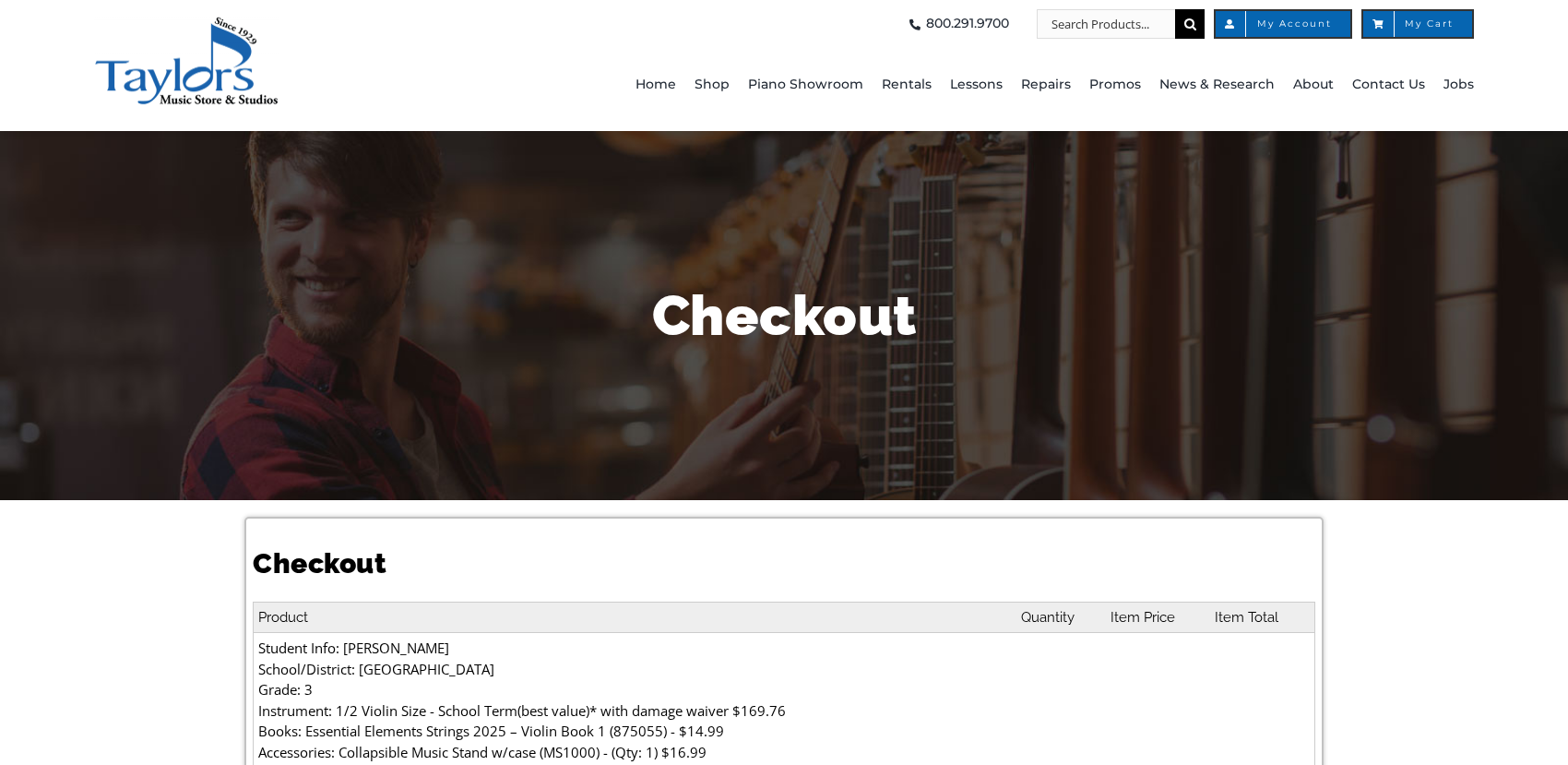
select select
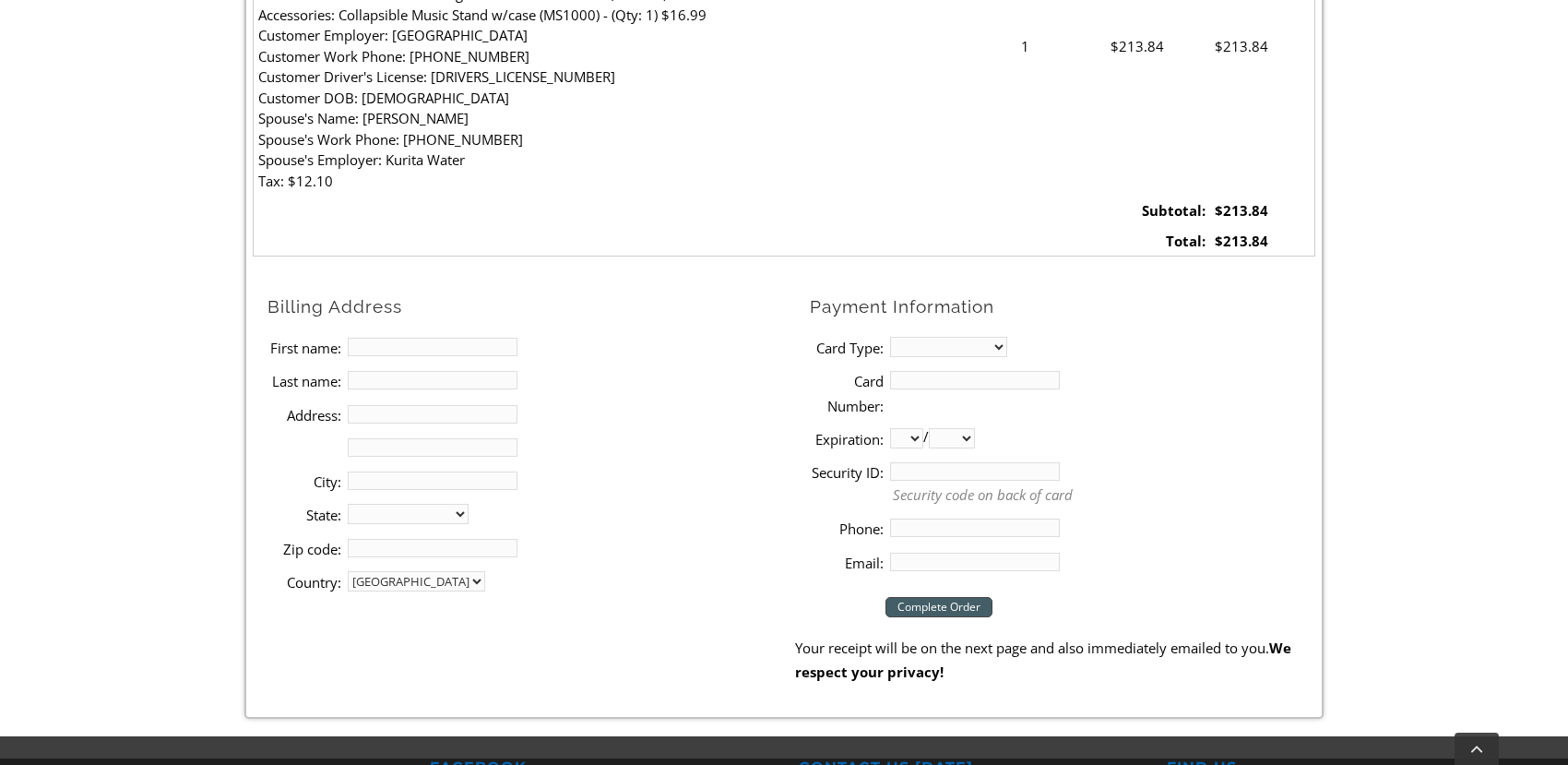
scroll to position [739, 0]
click at [394, 340] on input "First name:" at bounding box center [432, 346] width 169 height 18
type input "[PERSON_NAME]"
type input "[STREET_ADDRESS]"
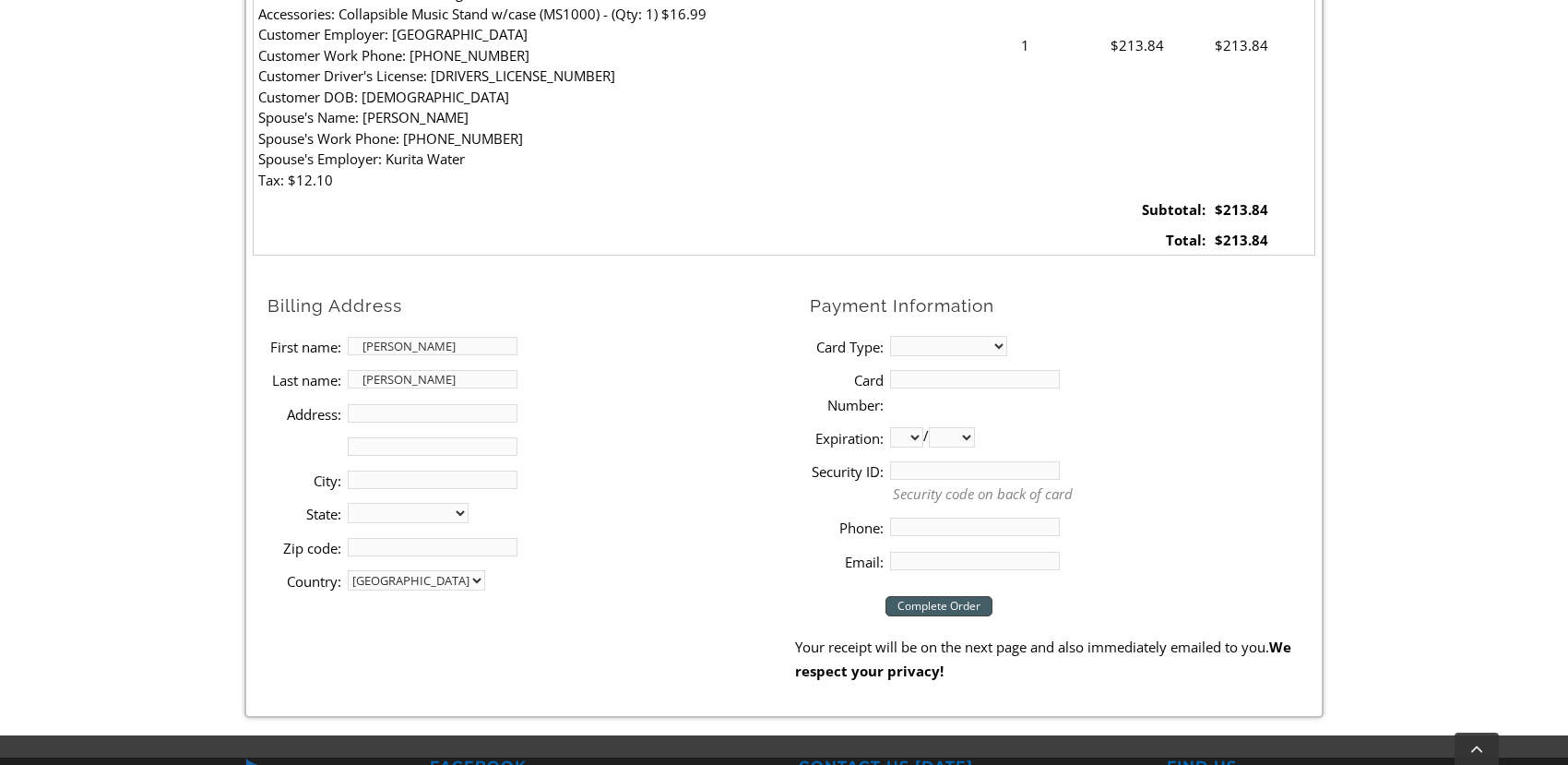
type input "[GEOGRAPHIC_DATA]"
select select "PA"
type input "19363"
click at [436, 382] on input "[PERSON_NAME]" at bounding box center [432, 379] width 169 height 18
drag, startPoint x: 436, startPoint y: 381, endPoint x: 347, endPoint y: 381, distance: 89.0
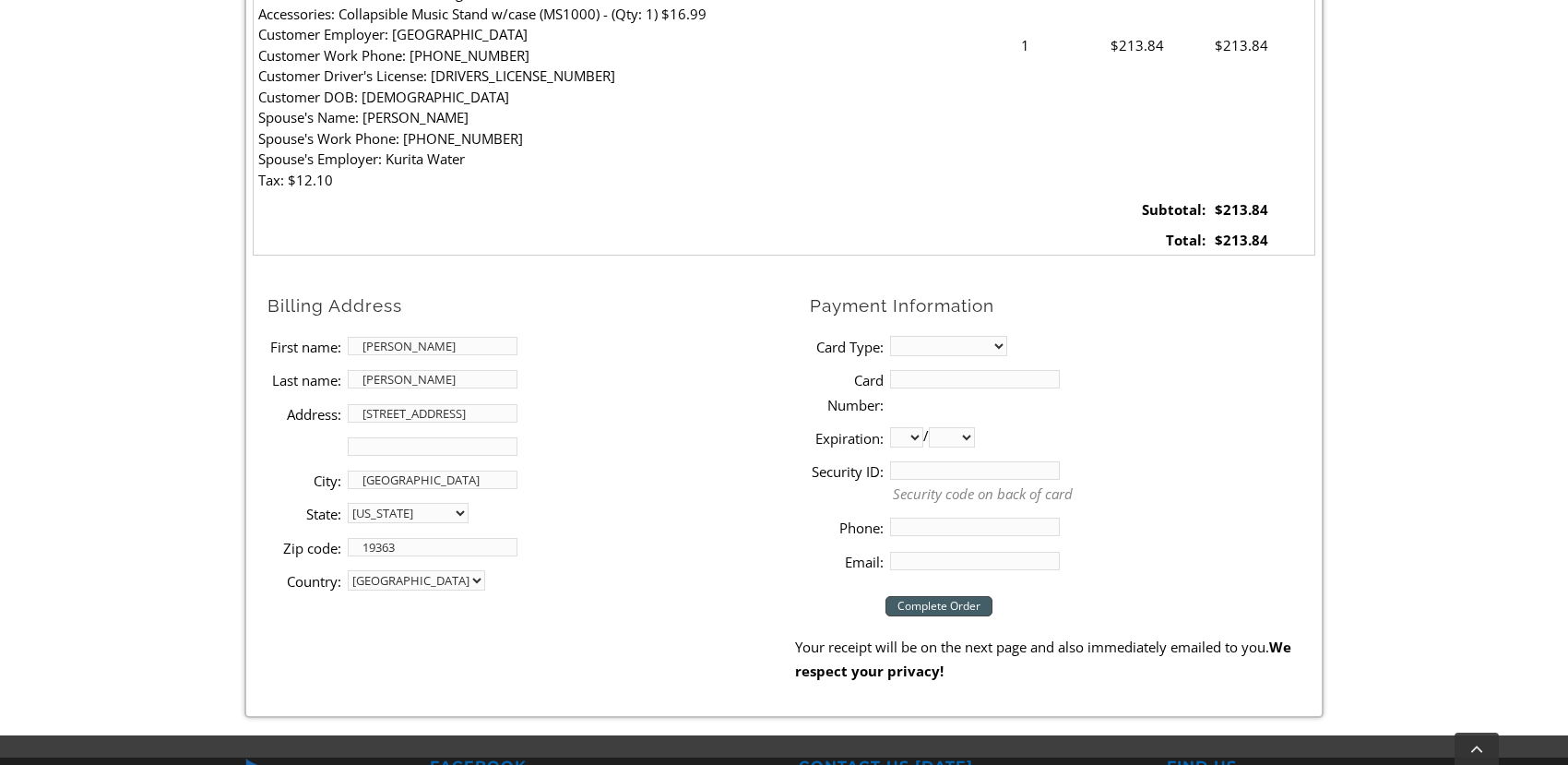
click at [347, 381] on input "[PERSON_NAME]" at bounding box center [432, 379] width 169 height 18
type input "[PERSON_NAME]"
click at [601, 562] on li "Zip code: 19363" at bounding box center [530, 547] width 526 height 33
click at [999, 354] on select "MasterCard Visa American Express Discover" at bounding box center [948, 346] width 117 height 20
select select "amex"
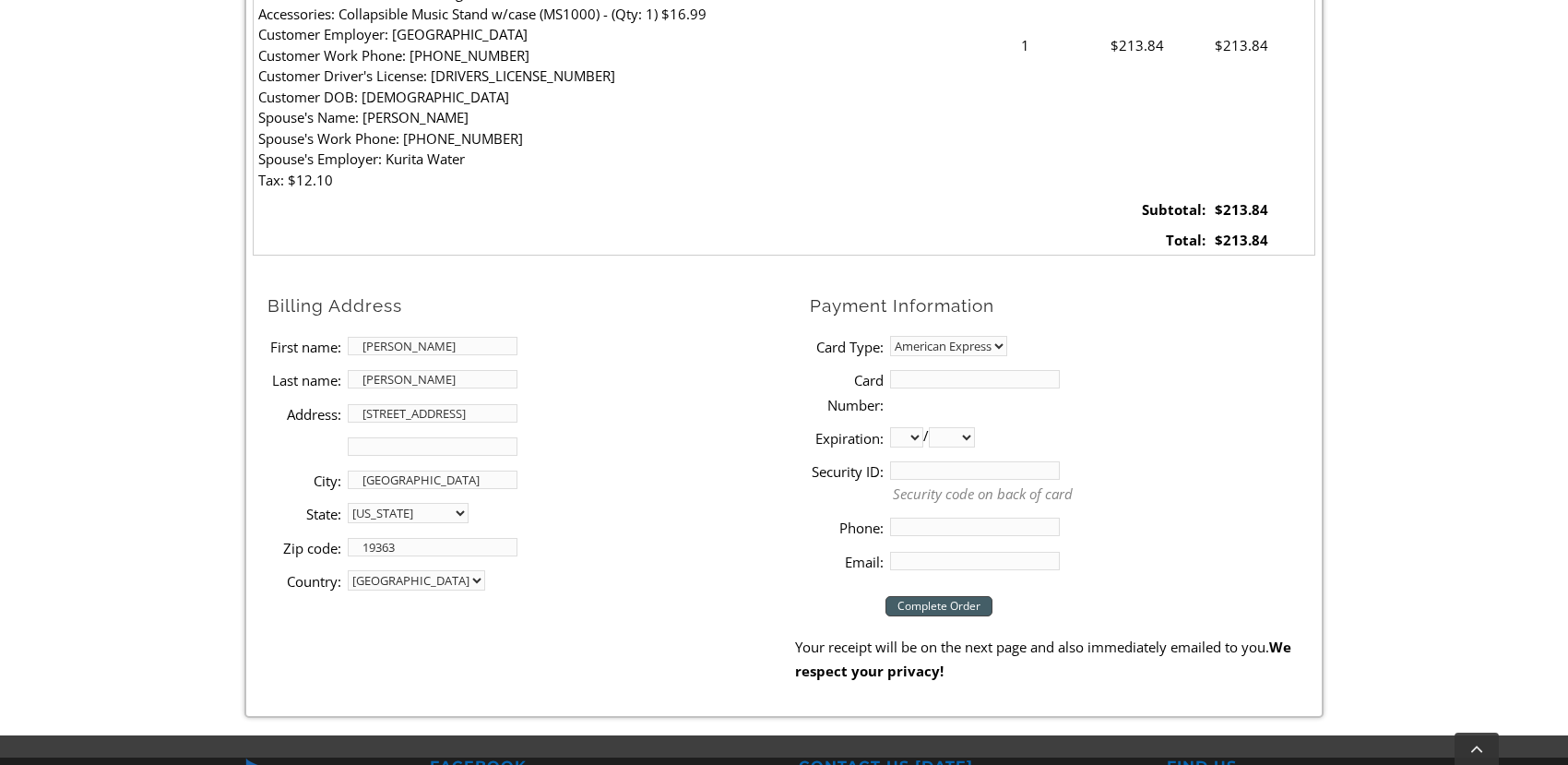
click at [890, 336] on select "MasterCard Visa American Express Discover" at bounding box center [948, 346] width 117 height 20
click at [989, 383] on input "Card Number:" at bounding box center [975, 379] width 169 height 18
click at [968, 369] on li "Card Number:" at bounding box center [1062, 392] width 506 height 58
click at [858, 377] on label "Card Number:" at bounding box center [846, 392] width 74 height 49
click at [890, 377] on input "Card Number:" at bounding box center [975, 379] width 169 height 18
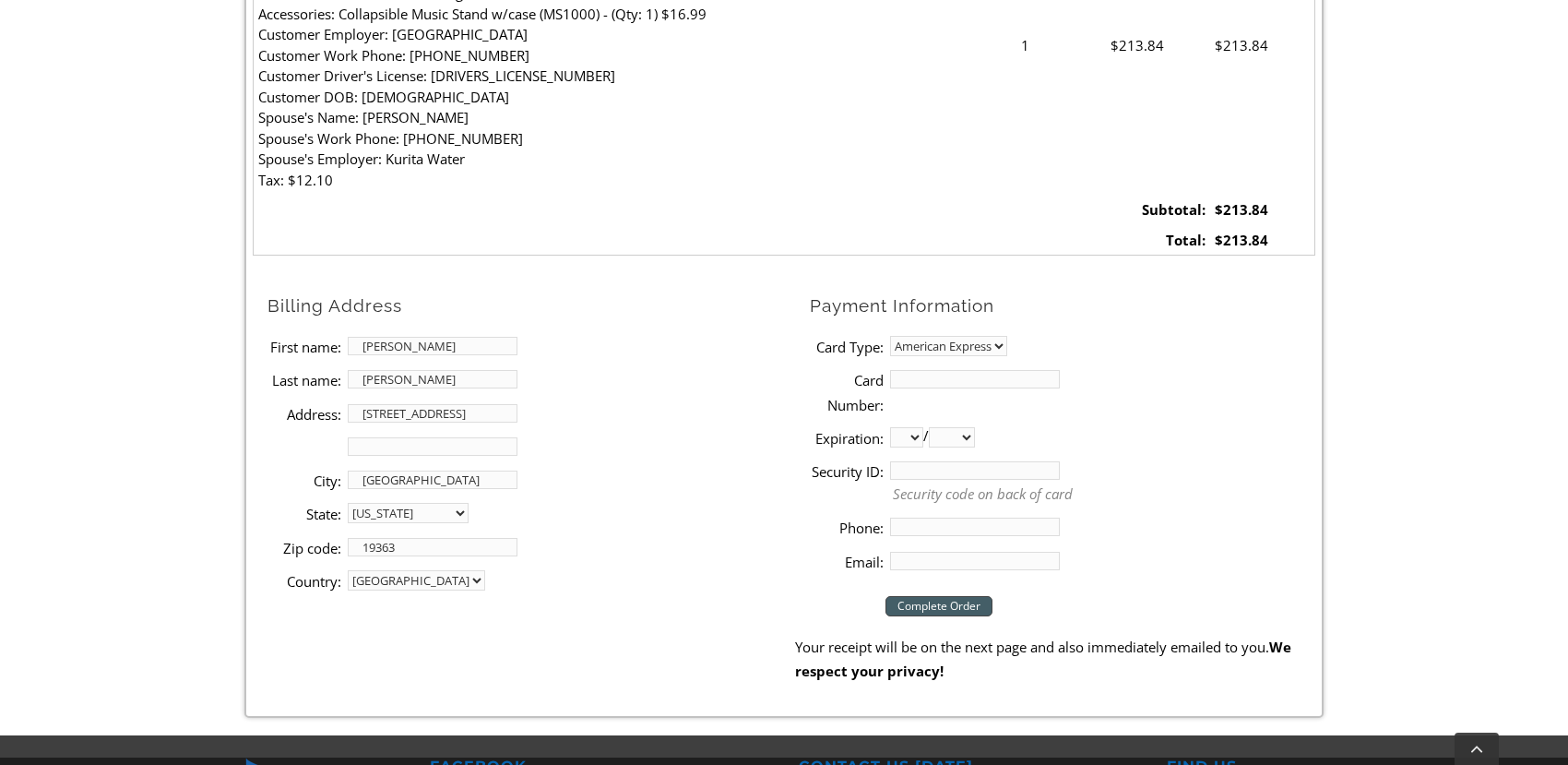
click at [904, 369] on li "Card Number:" at bounding box center [1062, 392] width 506 height 58
click at [934, 347] on select "MasterCard Visa American Express Discover" at bounding box center [948, 346] width 117 height 20
click at [890, 336] on select "MasterCard Visa American Express Discover" at bounding box center [948, 346] width 117 height 20
click at [941, 382] on input "Card Number:" at bounding box center [975, 379] width 169 height 18
click at [904, 525] on input "Phone:" at bounding box center [975, 527] width 169 height 18
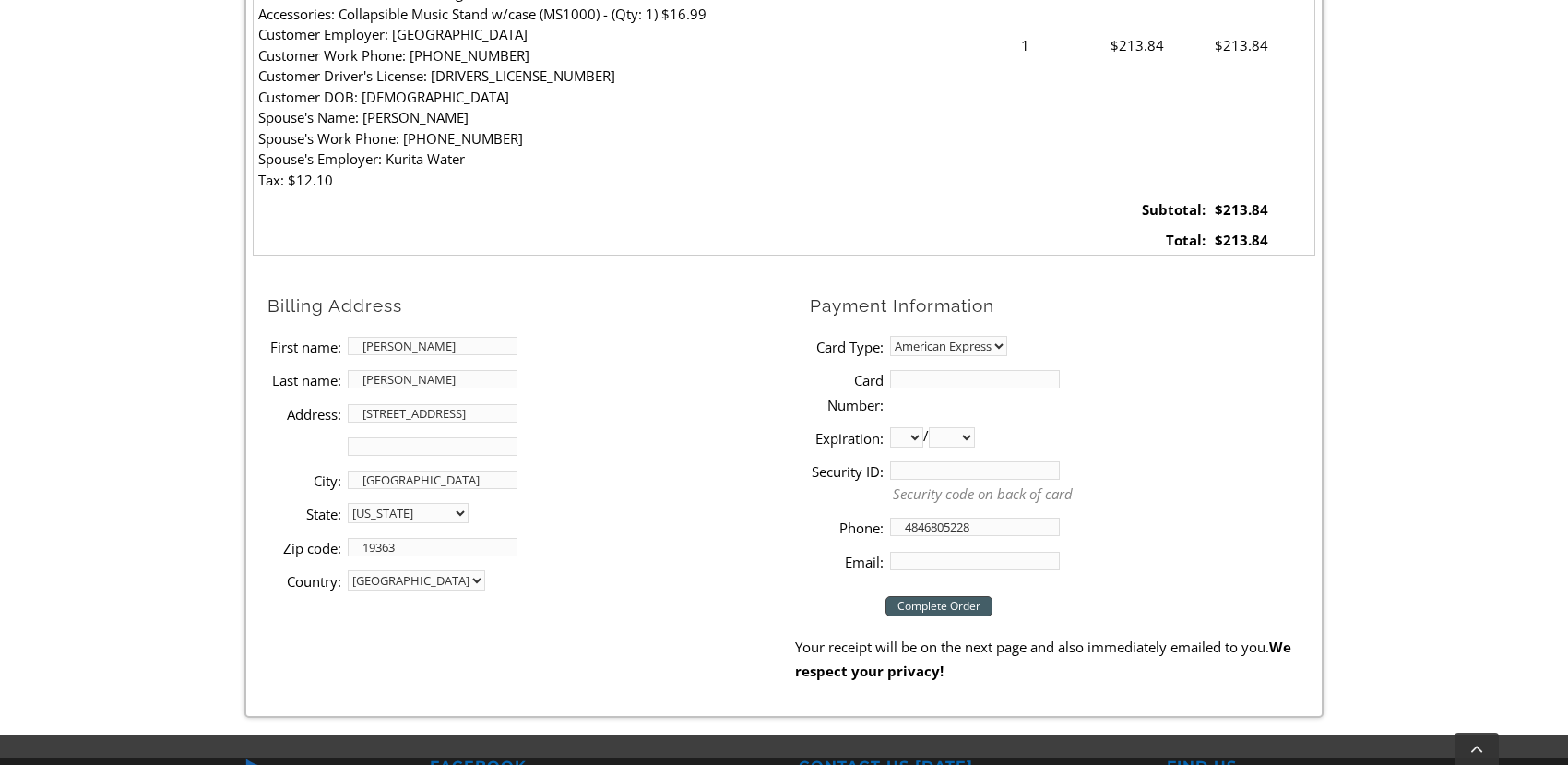
type input "4846805228"
click at [1037, 546] on li "Email:" at bounding box center [1062, 561] width 506 height 33
click at [1036, 561] on input "Email:" at bounding box center [975, 561] width 169 height 18
type input "[EMAIL_ADDRESS][DOMAIN_NAME]"
drag, startPoint x: 1090, startPoint y: 546, endPoint x: 1100, endPoint y: 540, distance: 11.7
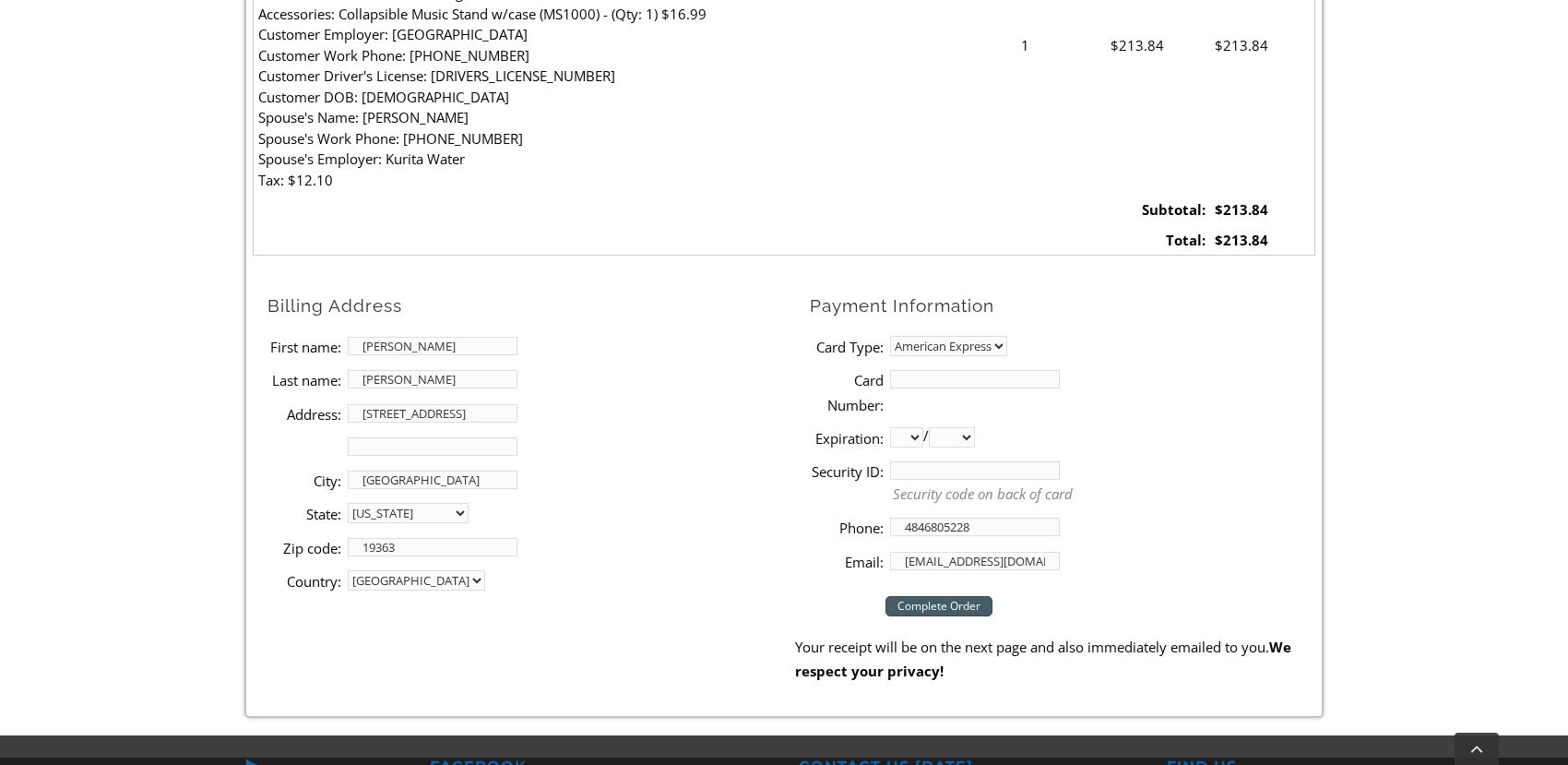
click at [1100, 544] on li "Email: [EMAIL_ADDRESS][DOMAIN_NAME]" at bounding box center [1062, 561] width 506 height 33
click at [976, 466] on input "Security ID:" at bounding box center [975, 470] width 169 height 18
click at [963, 378] on input "Card Number:" at bounding box center [975, 379] width 169 height 18
type input "435142028606751"
click at [904, 430] on select "01 02 03 04 05 06 07 08 09 10 11 12" at bounding box center [907, 437] width 33 height 20
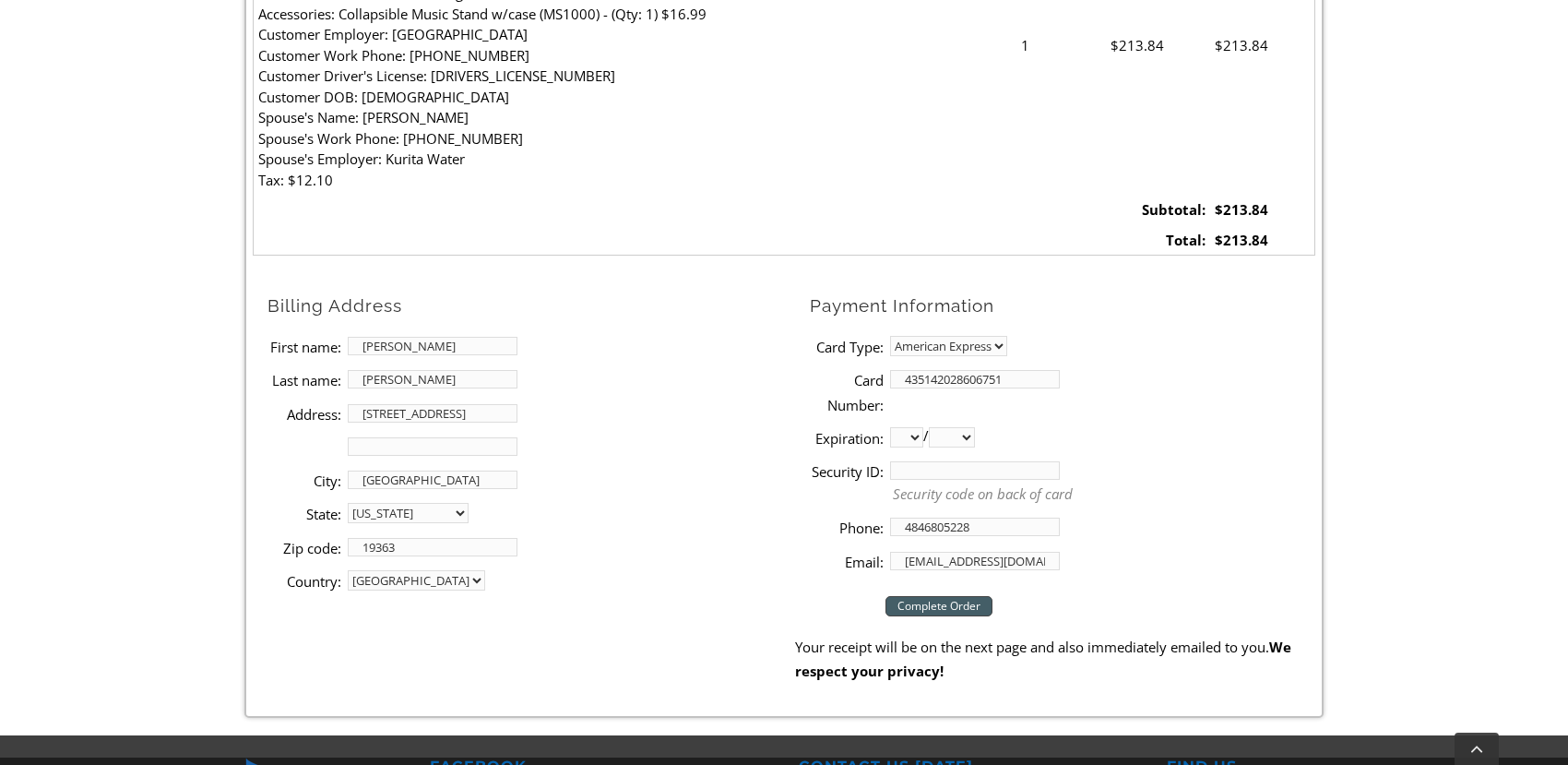
select select "10"
click at [890, 427] on select "01 02 03 04 05 06 07 08 09 10 11 12" at bounding box center [907, 437] width 33 height 20
click at [975, 437] on select "2025 2026 2027 2028 2029 2030 2031 2032 2033 2034 2035 2036 2037" at bounding box center [951, 437] width 46 height 20
select select "2025"
click at [935, 427] on select "2025 2026 2027 2028 2029 2030 2031 2032 2033 2034 2035 2036 2037" at bounding box center [951, 437] width 46 height 20
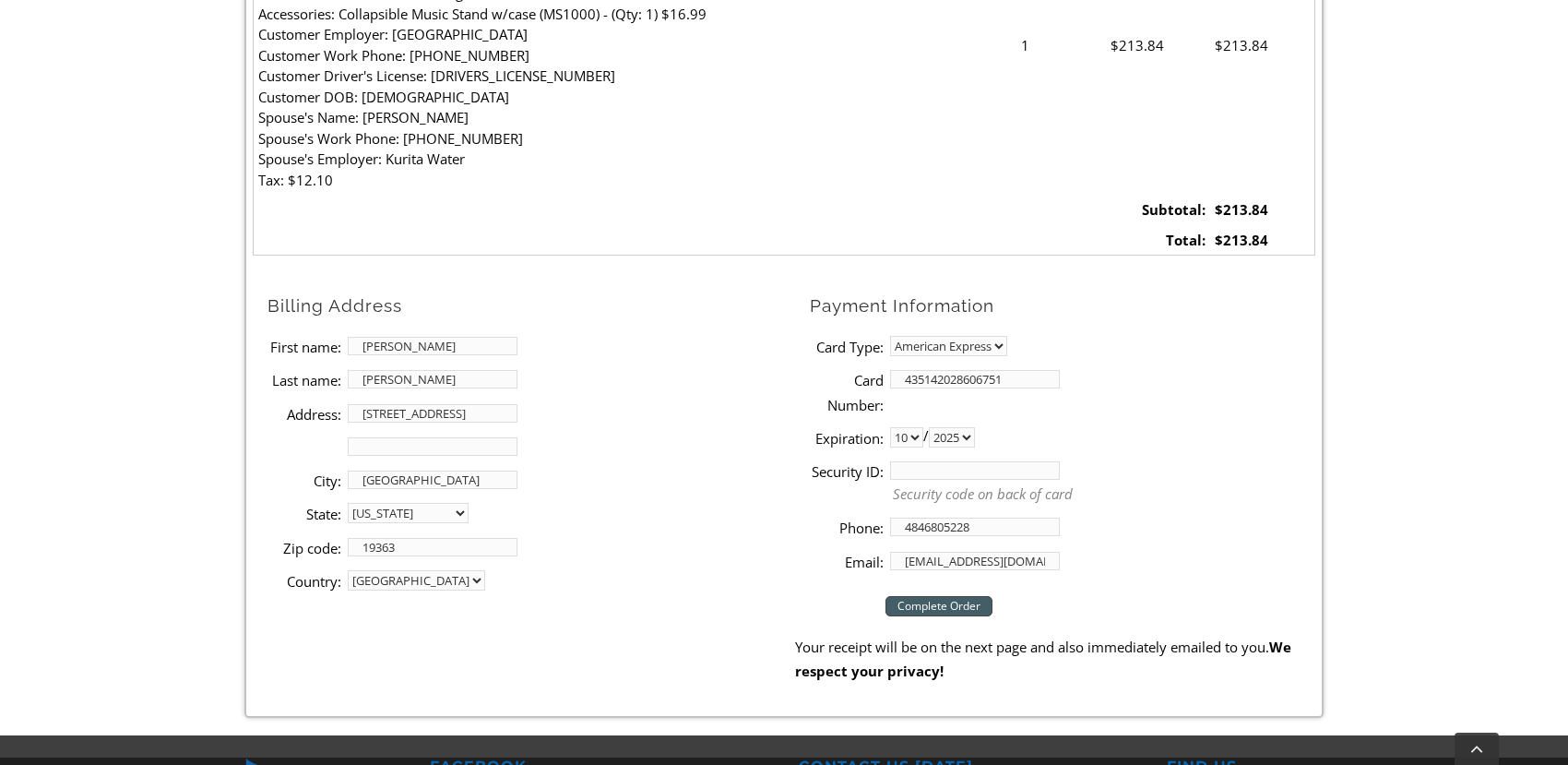
click at [926, 472] on input "Security ID:" at bounding box center [975, 470] width 169 height 18
type input "006"
click at [988, 607] on input "Complete Order" at bounding box center [939, 605] width 107 height 20
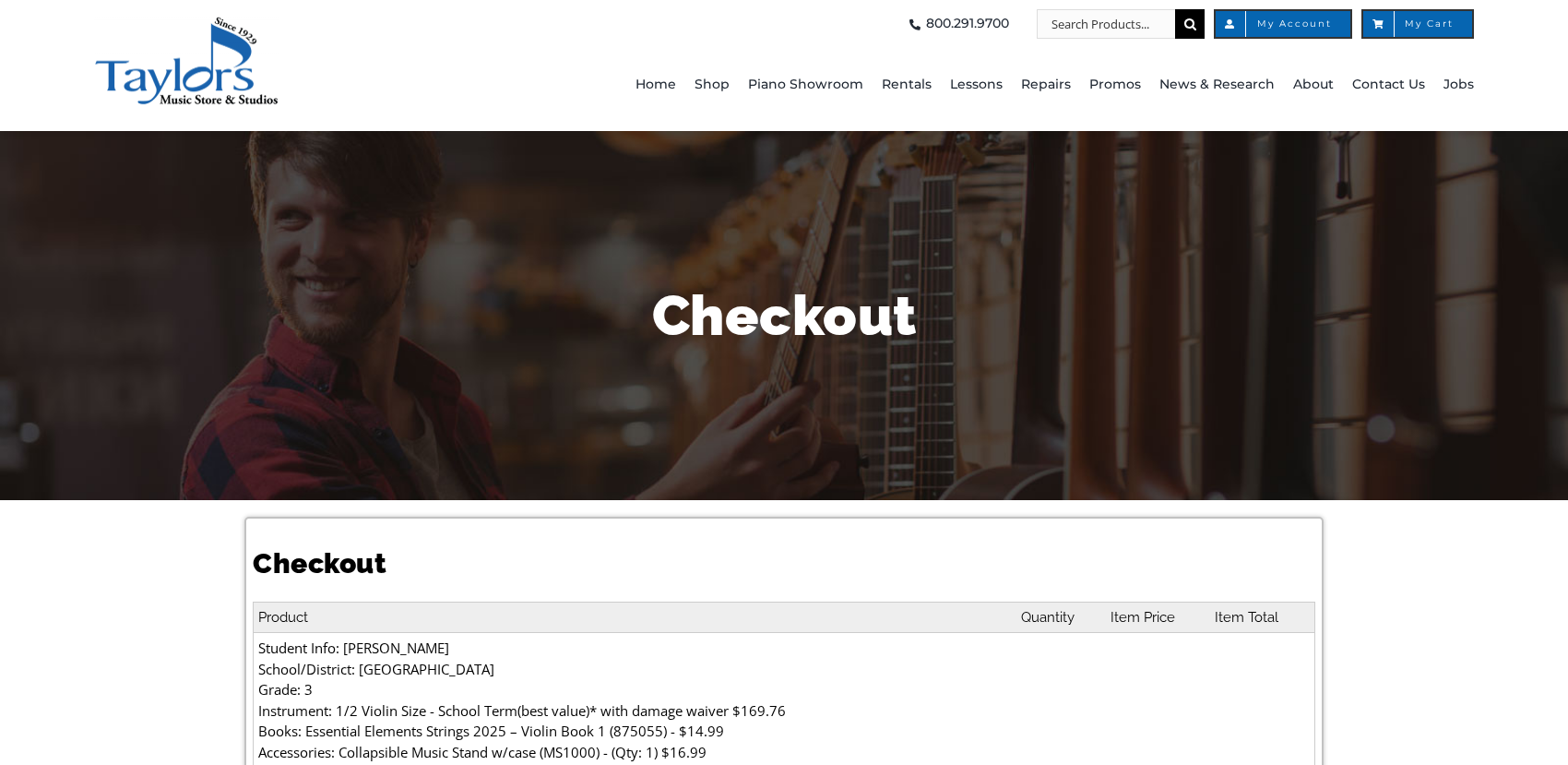
select select "PA"
select select
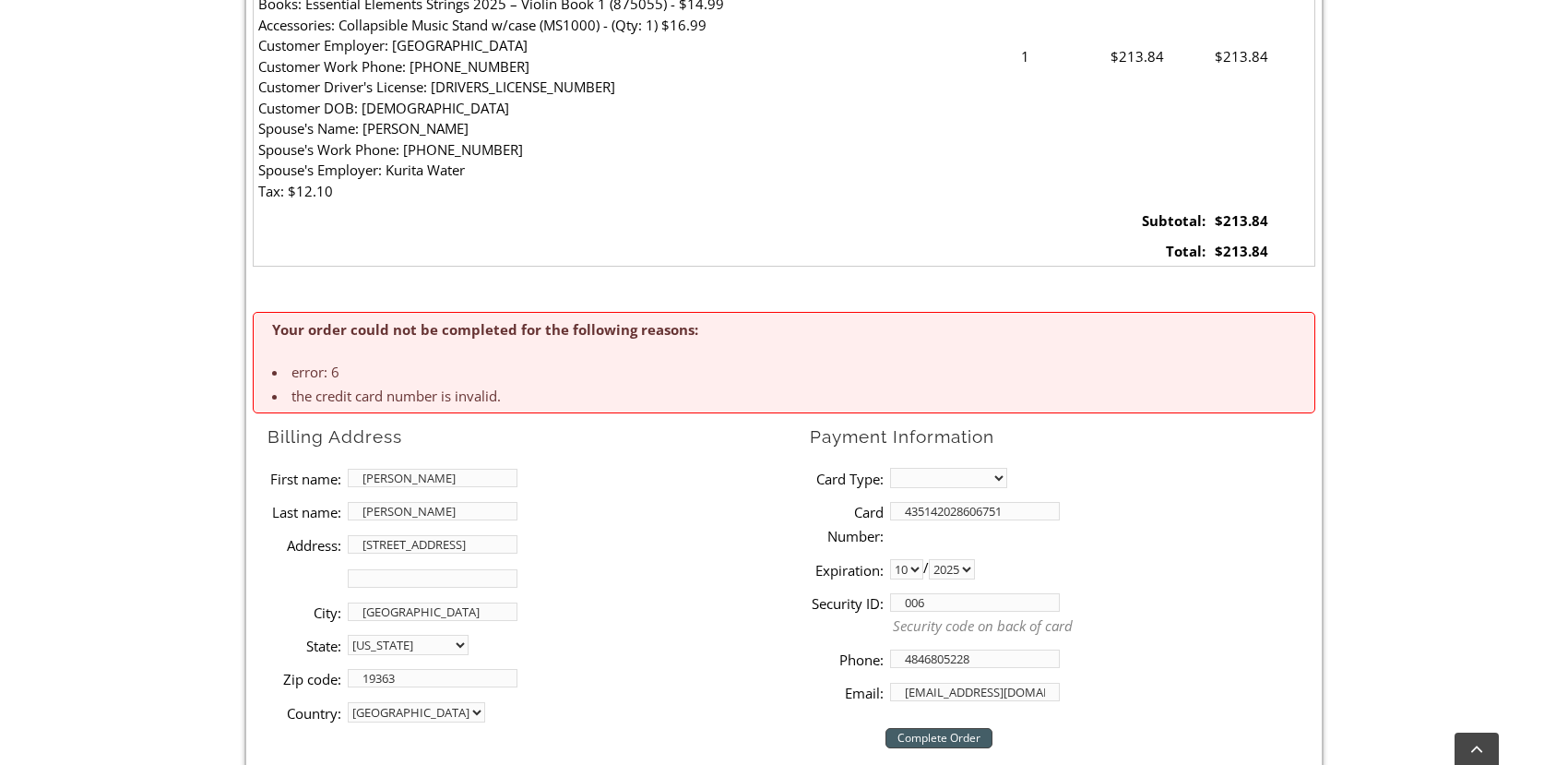
scroll to position [739, 0]
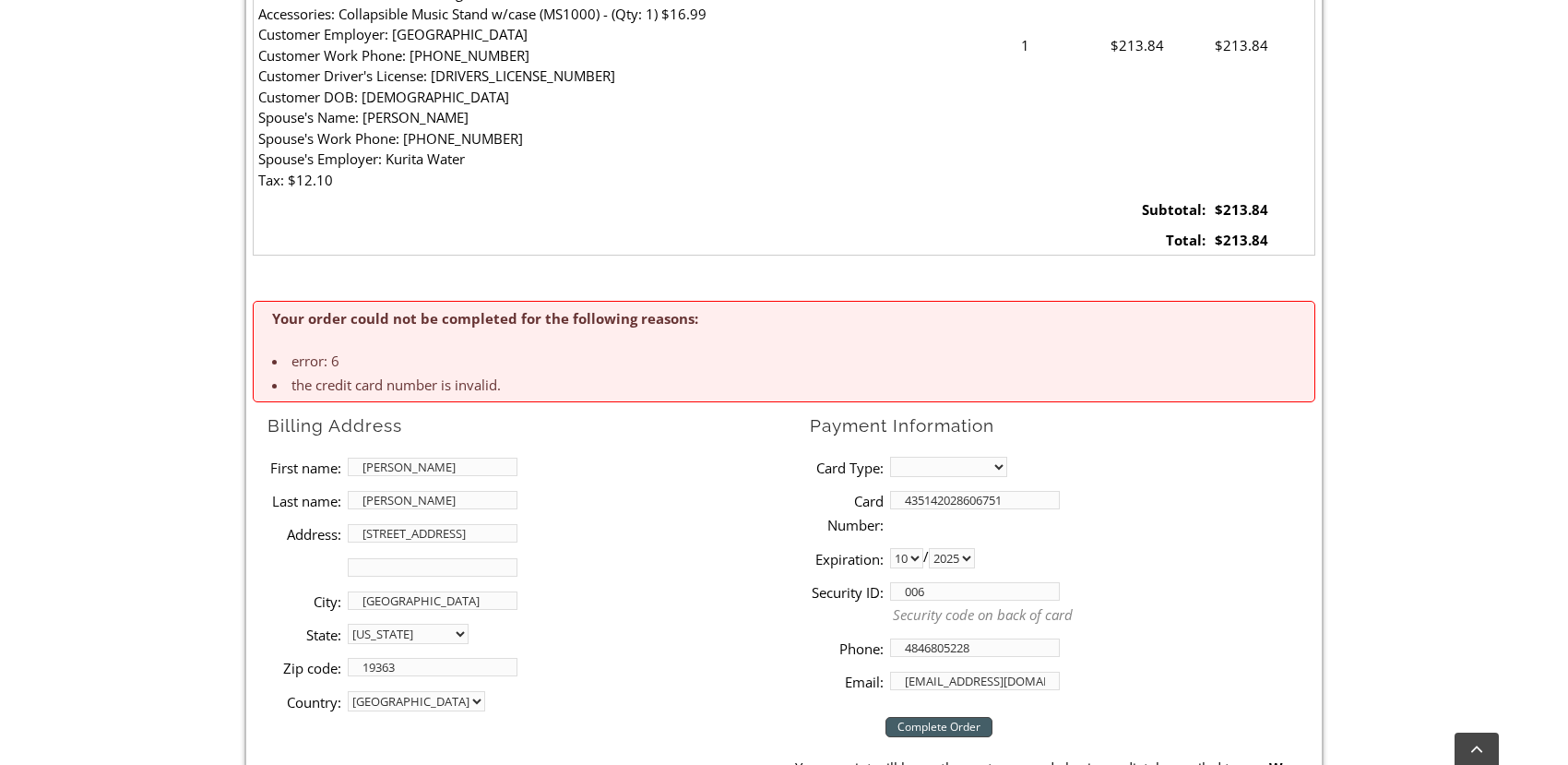
click at [951, 506] on input "435142028606751" at bounding box center [975, 499] width 169 height 18
click at [933, 499] on input "4351420028606751" at bounding box center [975, 499] width 169 height 18
click at [958, 500] on input "4351420028606751" at bounding box center [975, 499] width 169 height 18
click at [986, 500] on input "4351420028606751" at bounding box center [975, 499] width 169 height 18
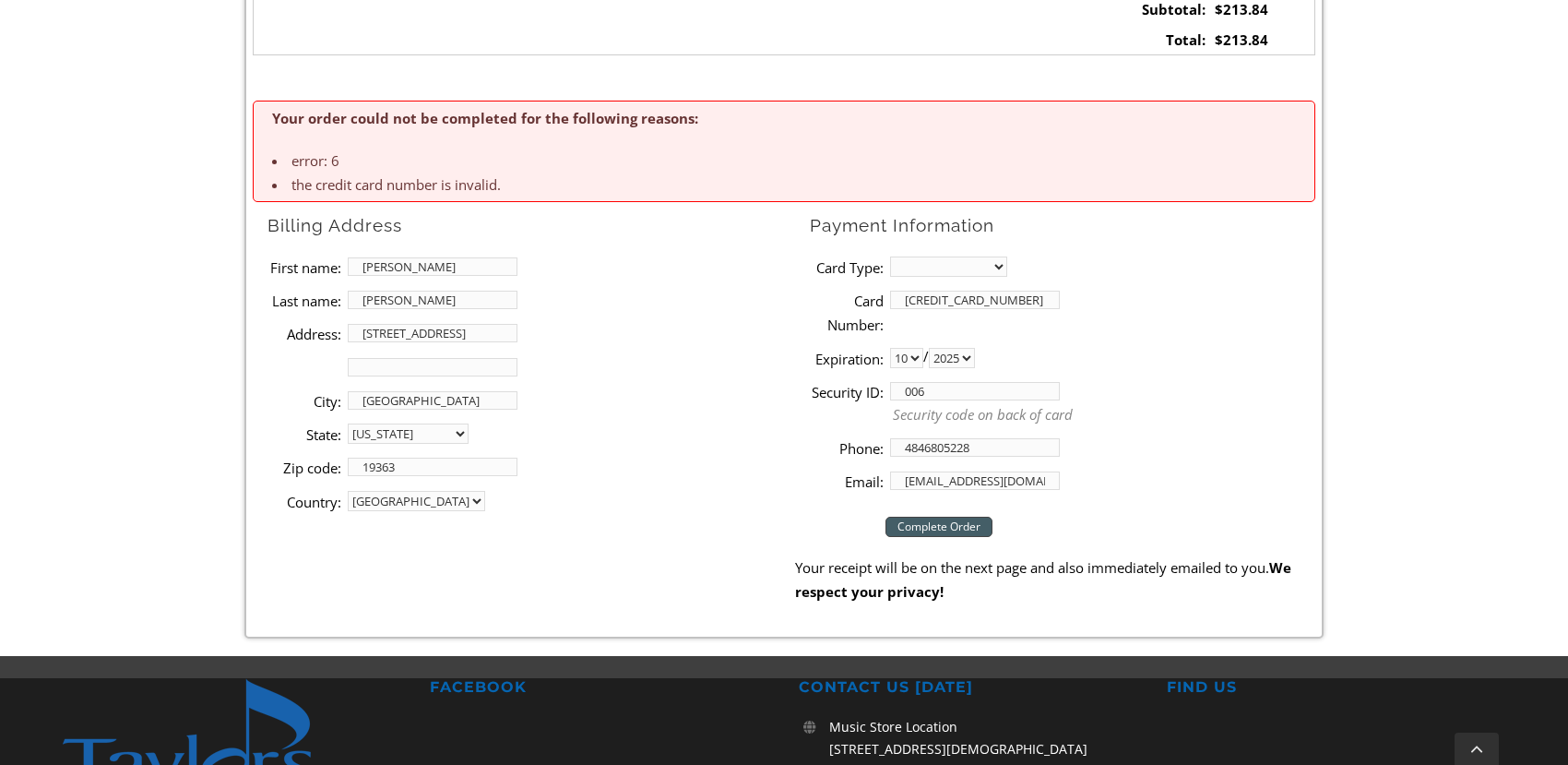
scroll to position [1108, 0]
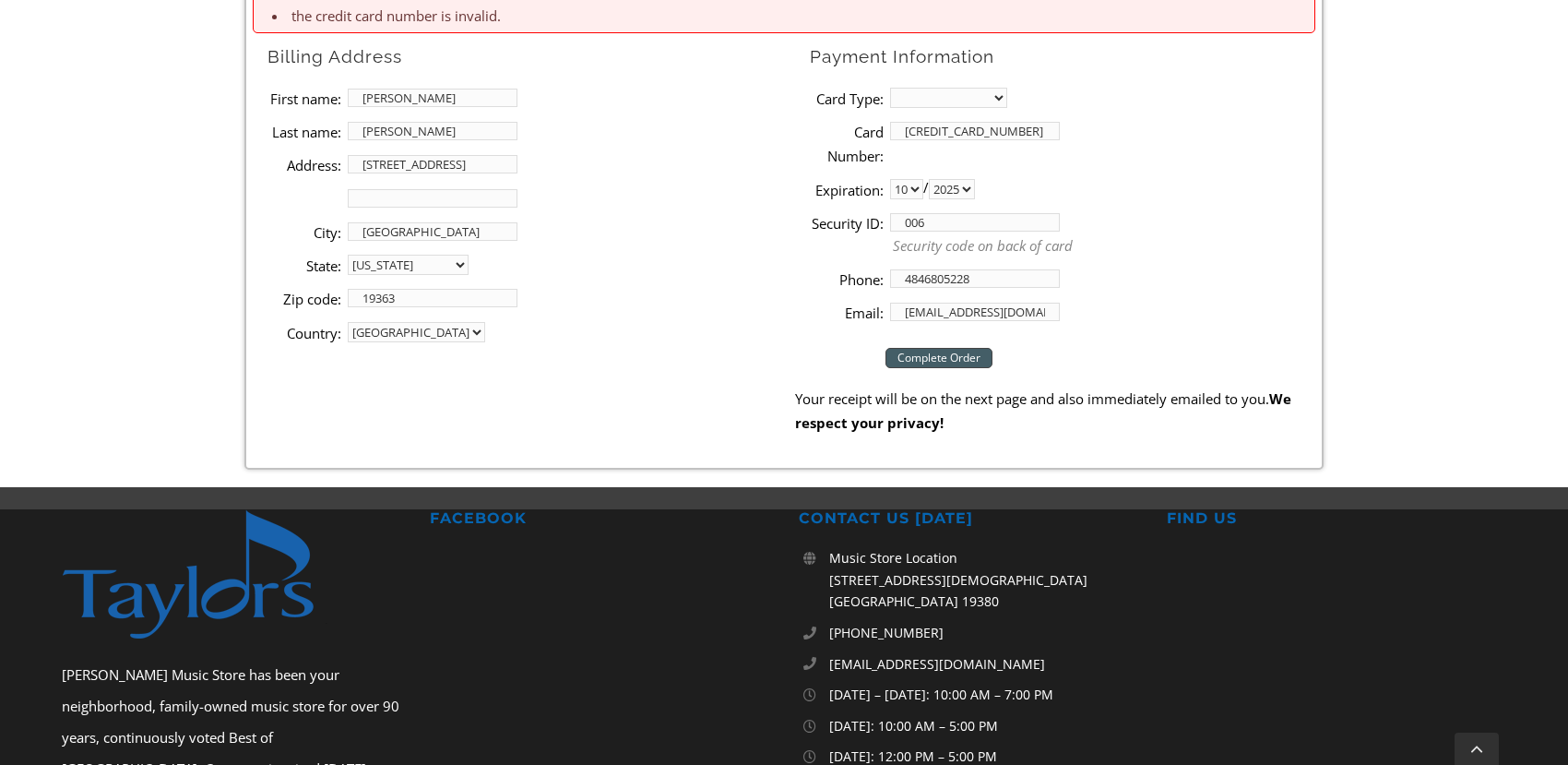
type input "4351420028606751"
click at [980, 360] on input "Complete Order" at bounding box center [939, 357] width 107 height 20
